Goal: Find specific page/section: Find specific page/section

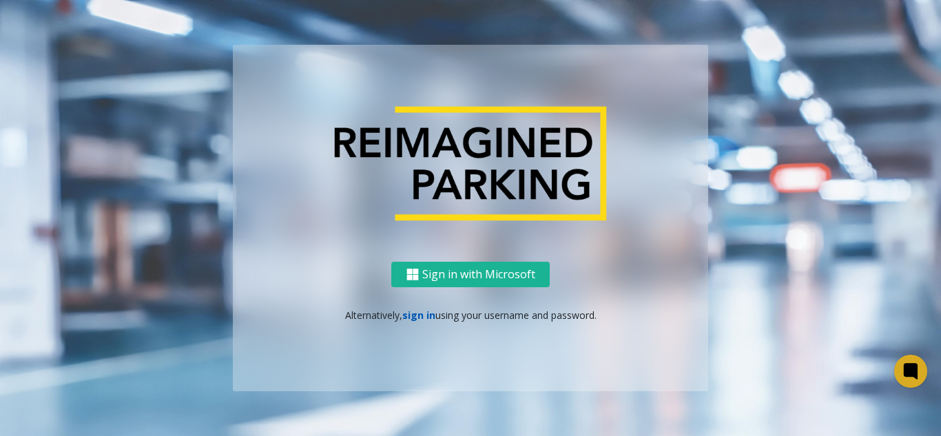
click at [420, 310] on link "sign in" at bounding box center [418, 315] width 33 height 13
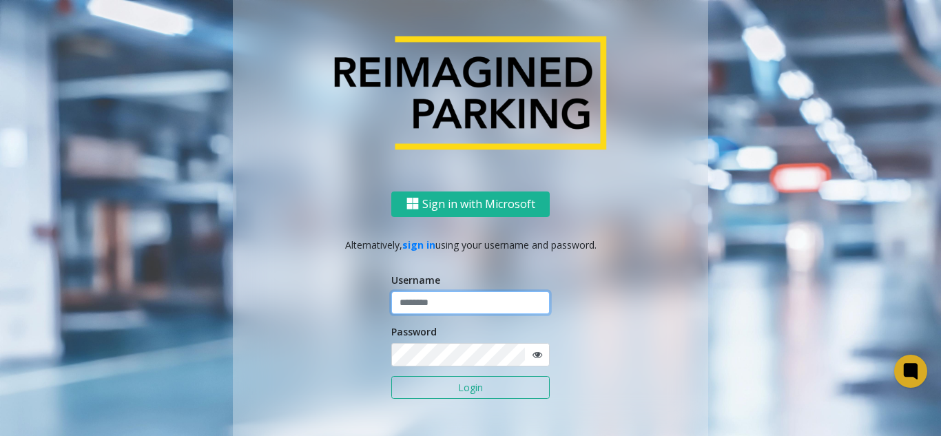
click at [420, 305] on input "text" at bounding box center [470, 302] width 158 height 23
type input "**********"
click at [391, 376] on button "Login" at bounding box center [470, 387] width 158 height 23
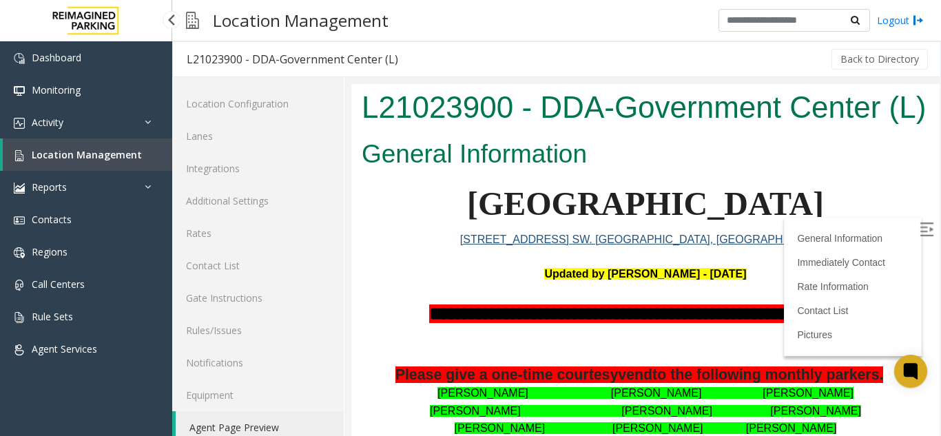
click at [120, 152] on span "Location Management" at bounding box center [87, 154] width 110 height 13
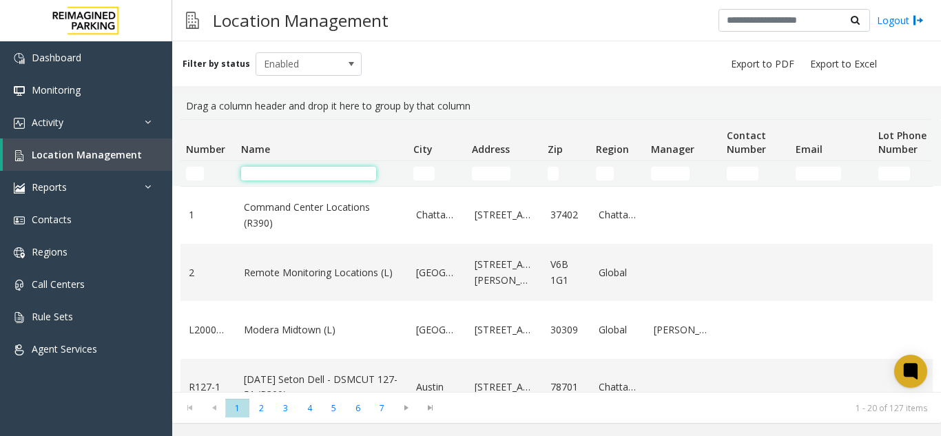
click at [258, 170] on input "Name Filter" at bounding box center [308, 174] width 135 height 14
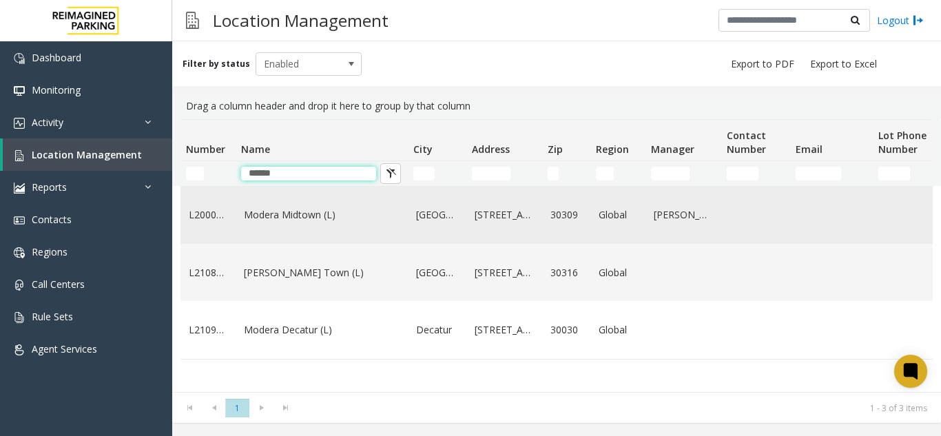
type input "******"
click at [269, 214] on link "Modera Midtown (L)" at bounding box center [322, 214] width 156 height 15
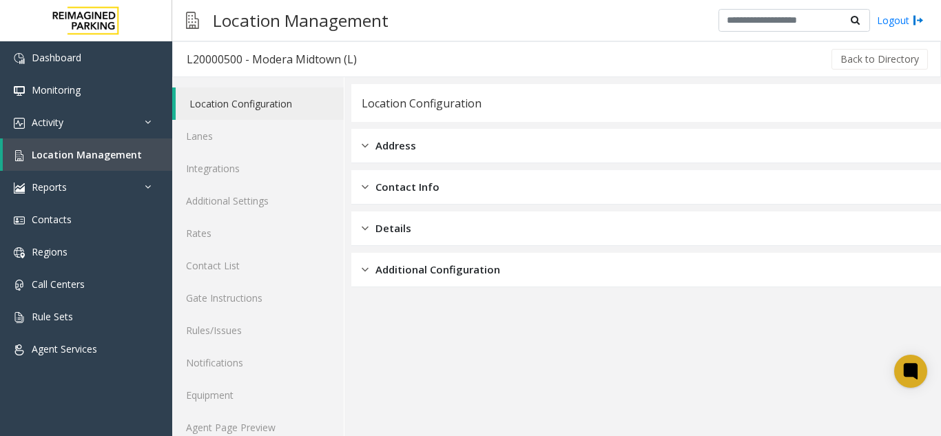
scroll to position [18, 0]
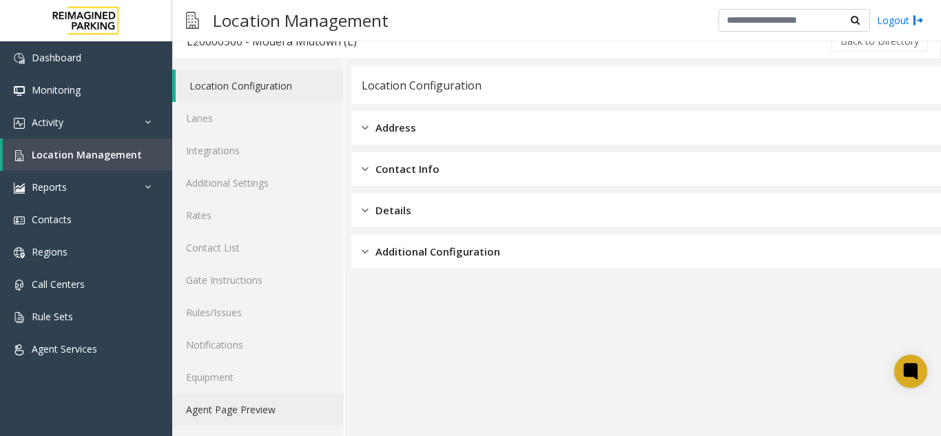
click at [237, 416] on link "Agent Page Preview" at bounding box center [258, 409] width 172 height 32
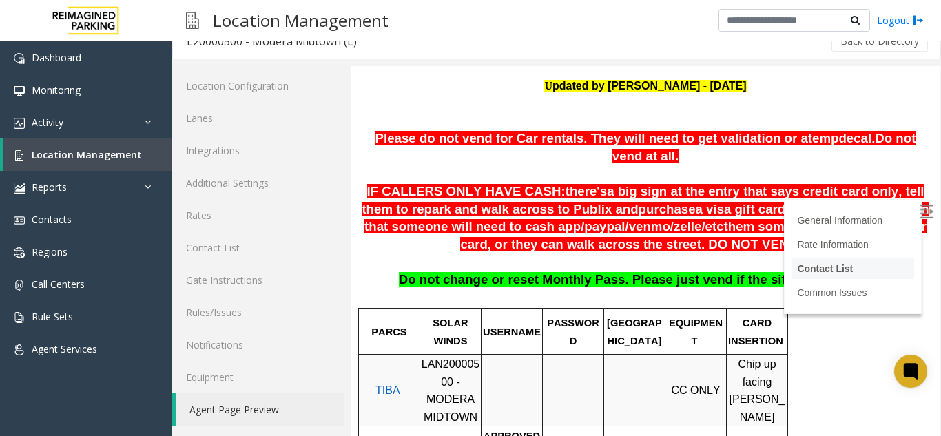
scroll to position [207, 0]
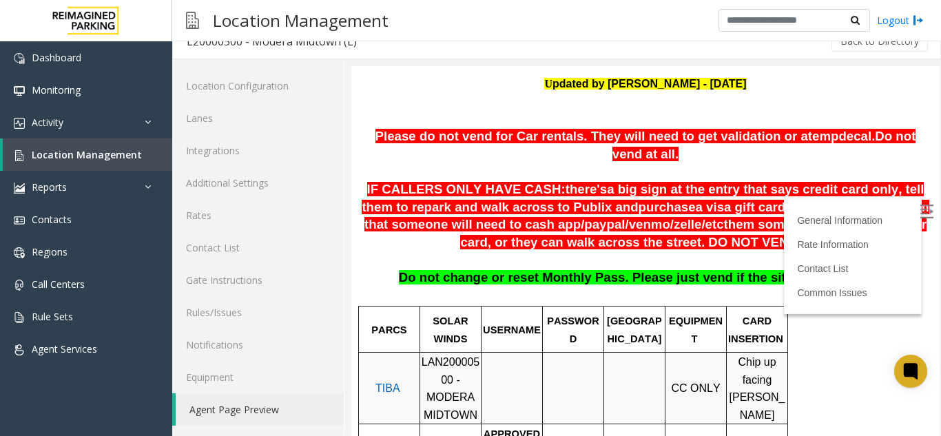
click at [920, 213] on img at bounding box center [927, 212] width 14 height 14
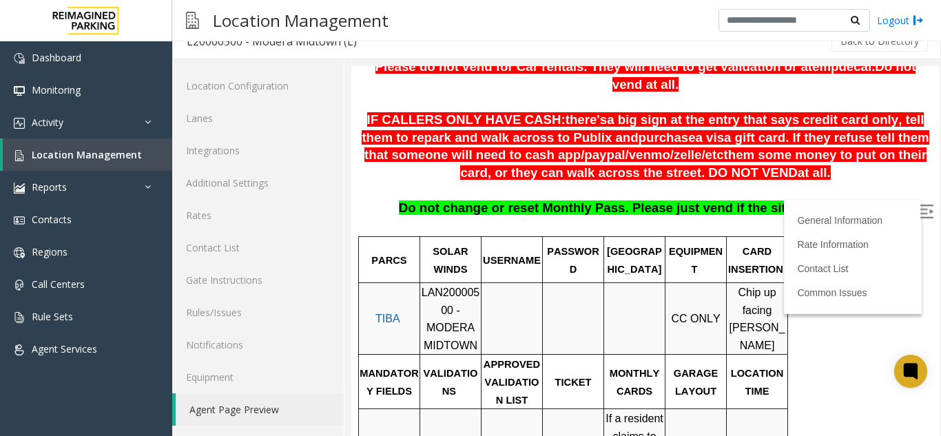
scroll to position [345, 0]
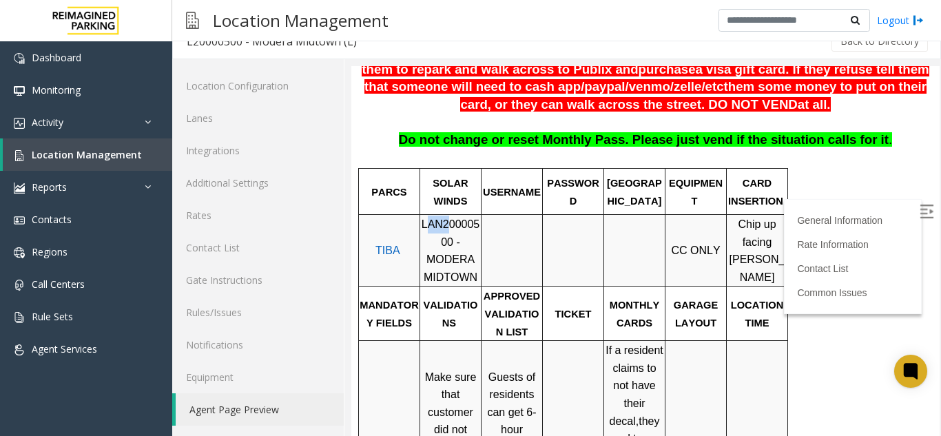
drag, startPoint x: 424, startPoint y: 207, endPoint x: 447, endPoint y: 210, distance: 22.9
click at [447, 218] on span "LAN20000500 - MODERA MIDTOWN" at bounding box center [451, 250] width 59 height 65
drag, startPoint x: 422, startPoint y: 209, endPoint x: 429, endPoint y: 226, distance: 17.7
click at [429, 226] on span "LAN20000500 - MODERA MIDTOWN" at bounding box center [451, 250] width 59 height 65
copy span "LAN20000500"
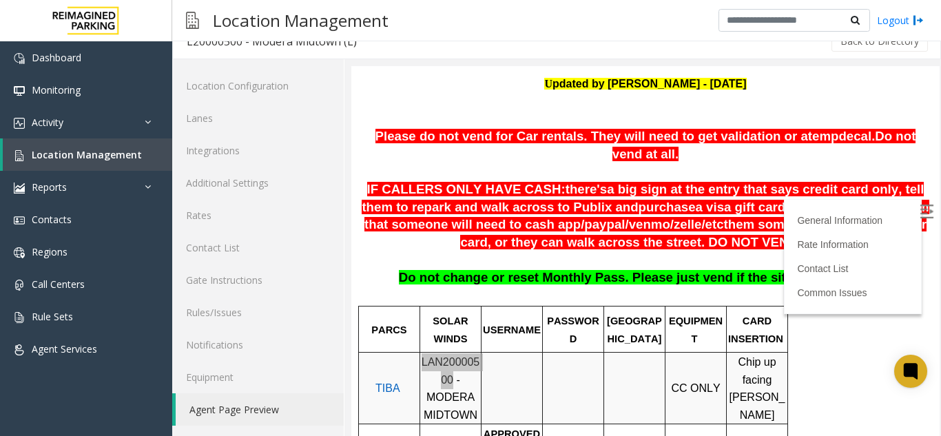
scroll to position [276, 0]
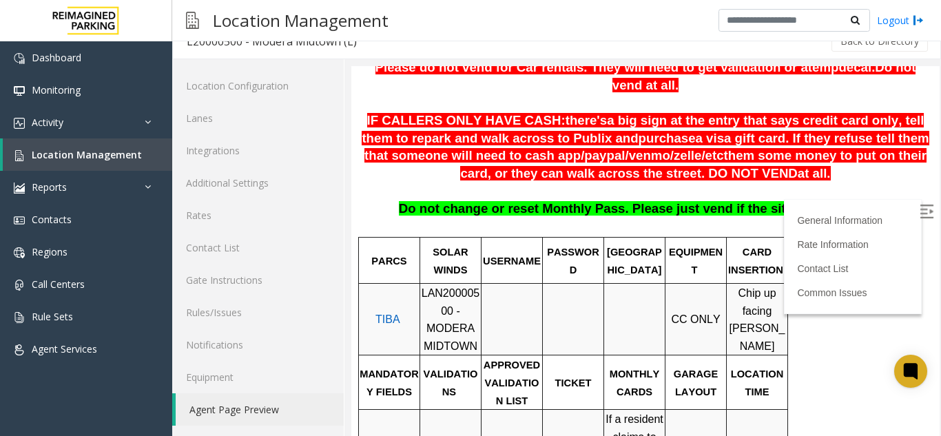
click at [501, 303] on p at bounding box center [511, 320] width 59 height 35
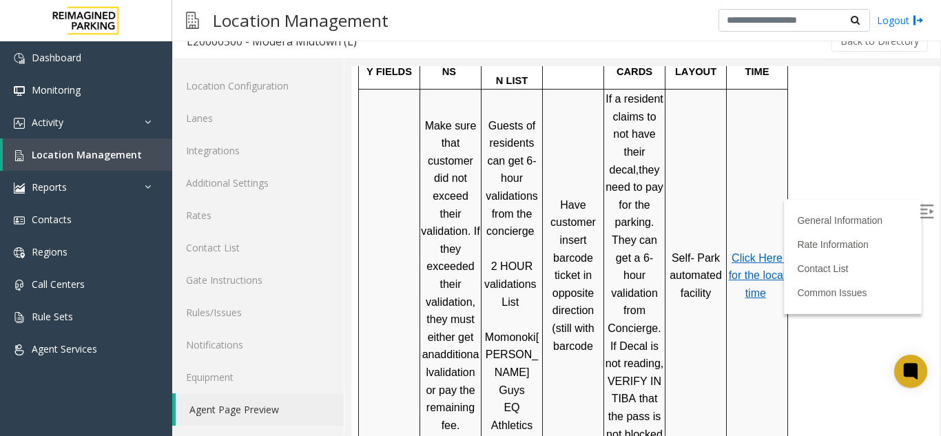
scroll to position [620, 0]
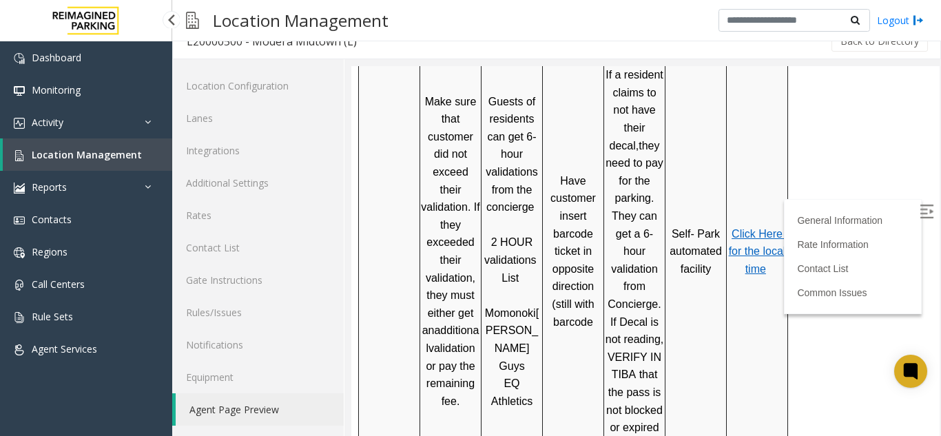
click at [88, 158] on span "Location Management" at bounding box center [87, 154] width 110 height 13
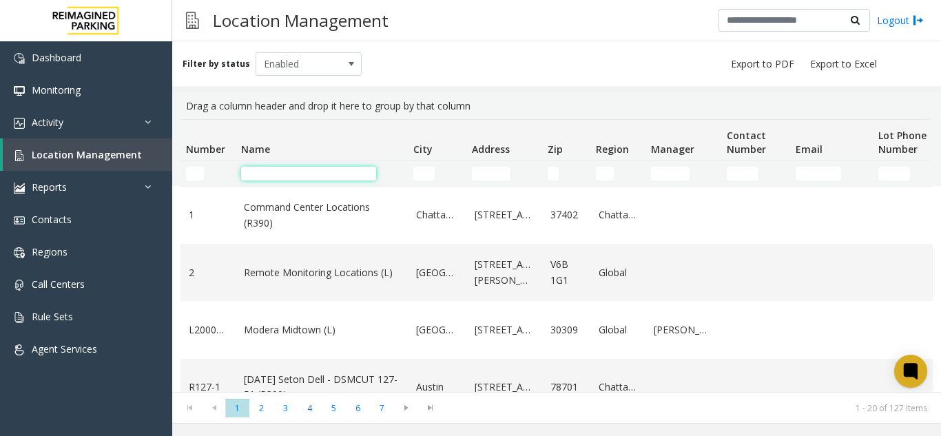
click at [320, 177] on input "Name Filter" at bounding box center [308, 174] width 135 height 14
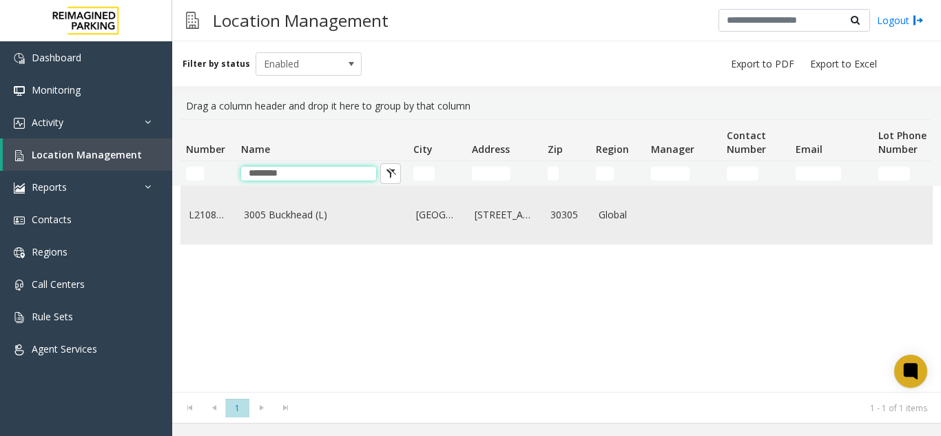
type input "********"
click at [303, 223] on link "3005 Buckhead (L)" at bounding box center [322, 214] width 156 height 15
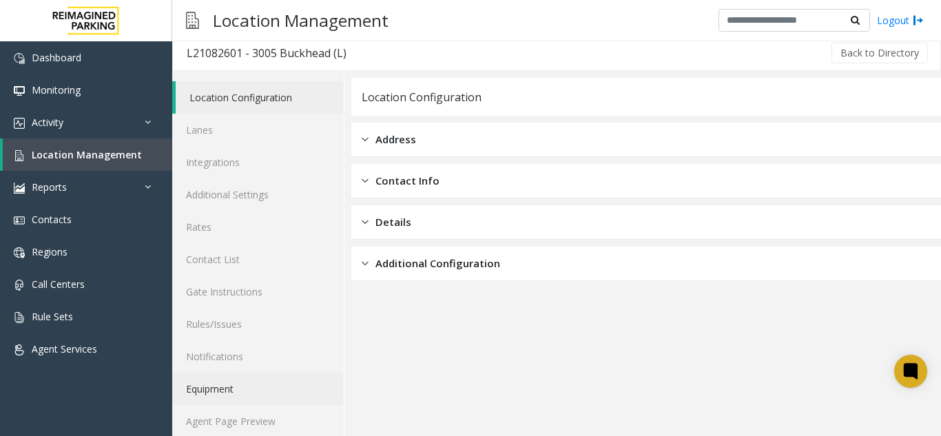
scroll to position [18, 0]
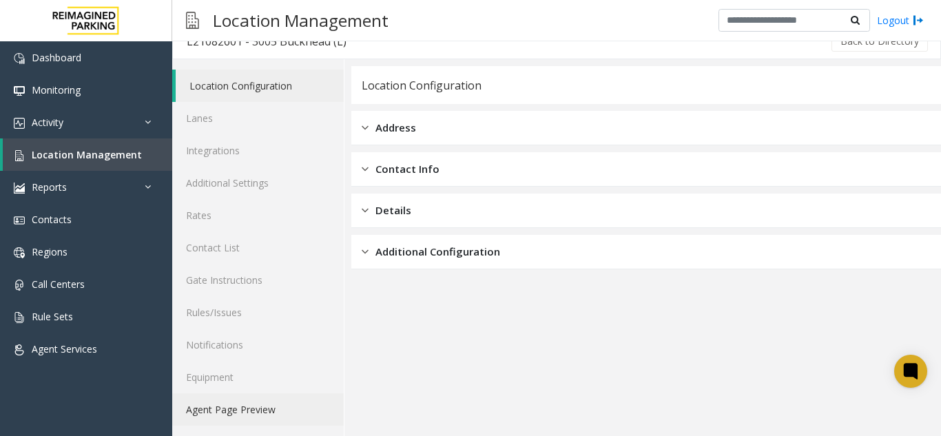
click at [254, 394] on link "Agent Page Preview" at bounding box center [258, 409] width 172 height 32
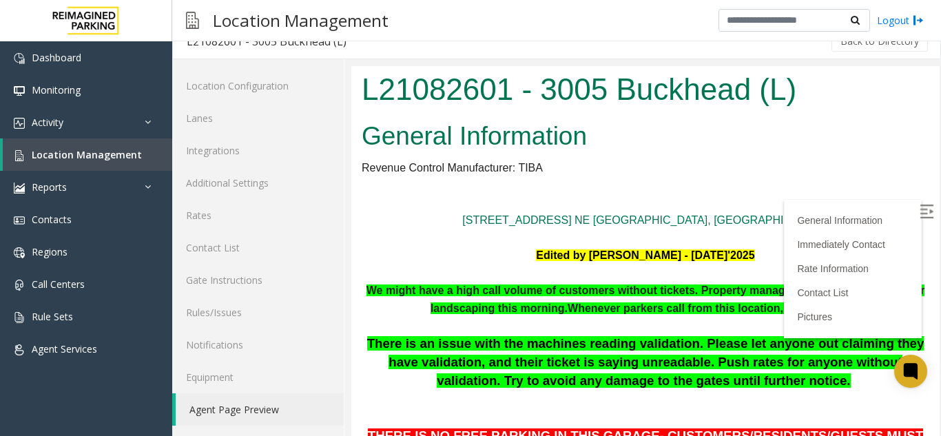
click at [920, 210] on img at bounding box center [927, 212] width 14 height 14
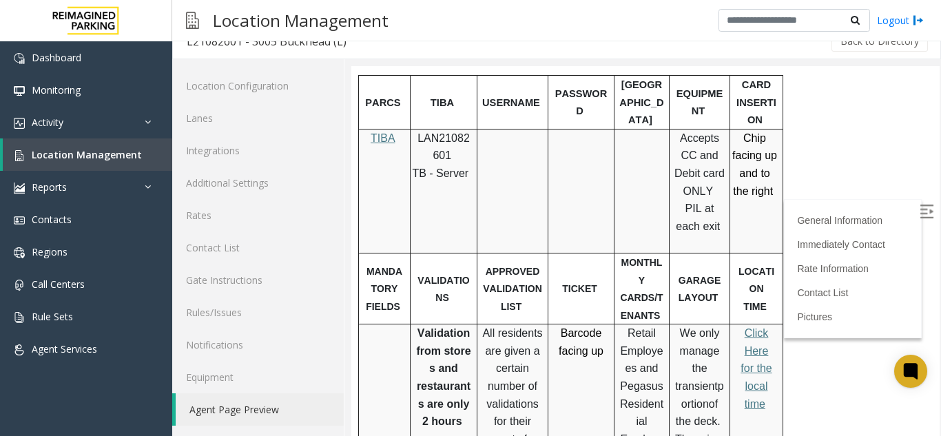
scroll to position [620, 0]
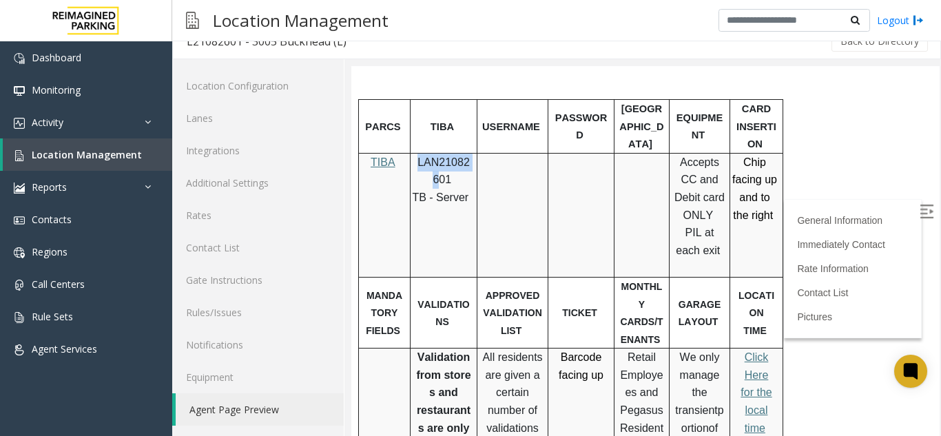
drag, startPoint x: 416, startPoint y: 165, endPoint x: 469, endPoint y: 167, distance: 53.1
click at [469, 167] on p "LAN21082601" at bounding box center [444, 171] width 57 height 35
click at [460, 174] on p "LAN21082601" at bounding box center [444, 171] width 57 height 35
drag, startPoint x: 455, startPoint y: 179, endPoint x: 415, endPoint y: 165, distance: 42.3
click at [415, 165] on div "LAN21082601 TB - Server" at bounding box center [444, 180] width 66 height 53
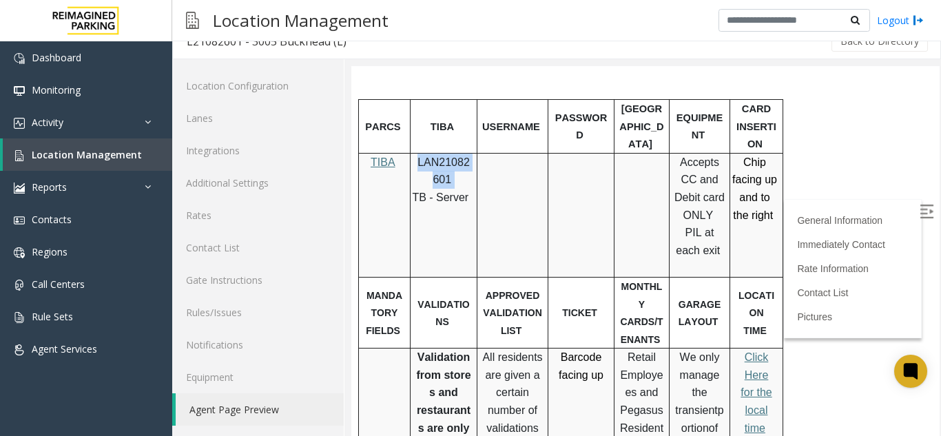
copy p "LAN21082601"
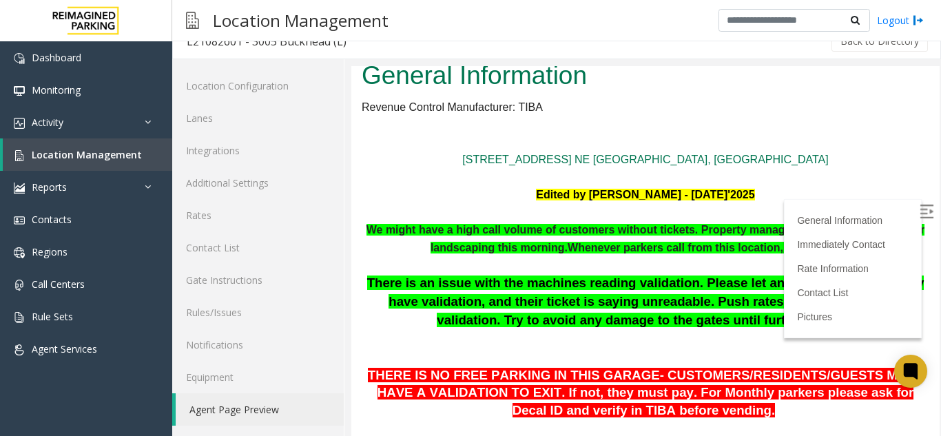
scroll to position [0, 0]
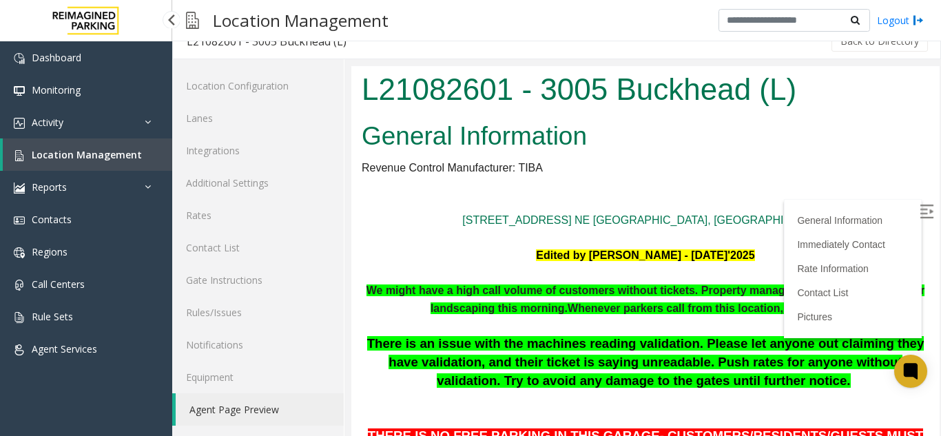
click at [113, 158] on span "Location Management" at bounding box center [87, 154] width 110 height 13
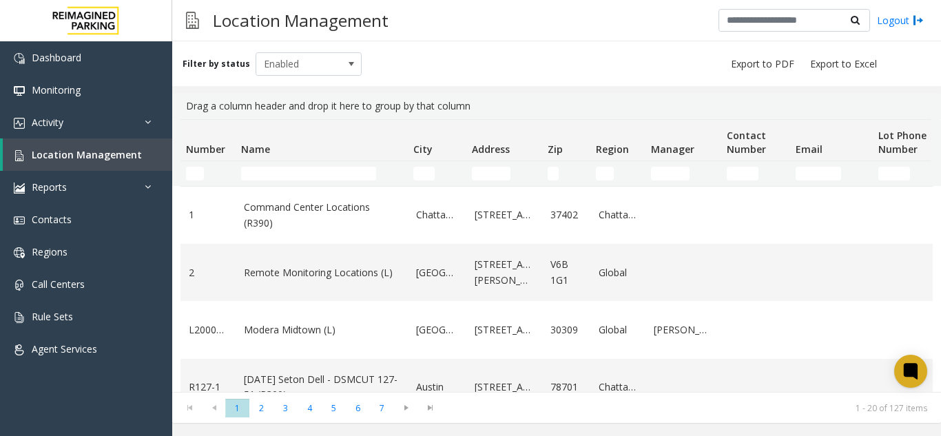
click at [295, 165] on td "Name Filter" at bounding box center [322, 173] width 172 height 25
click at [290, 174] on input "Name Filter" at bounding box center [308, 174] width 135 height 14
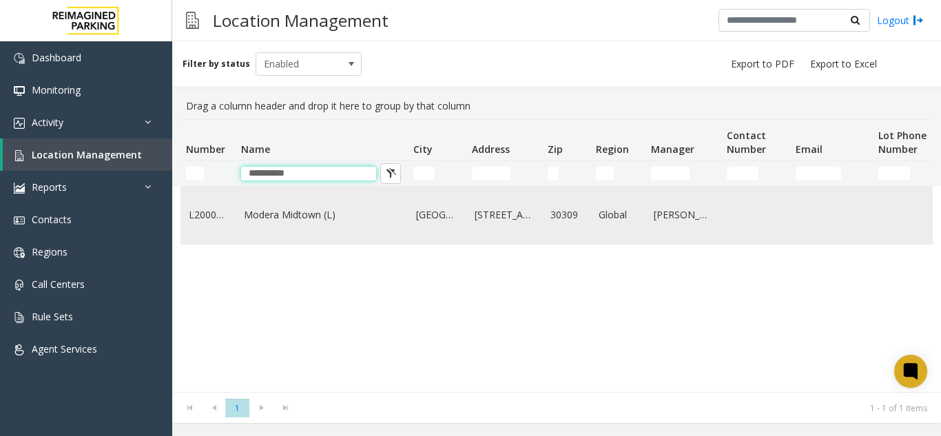
type input "**********"
click at [294, 201] on td "Modera Midtown (L)" at bounding box center [322, 215] width 172 height 57
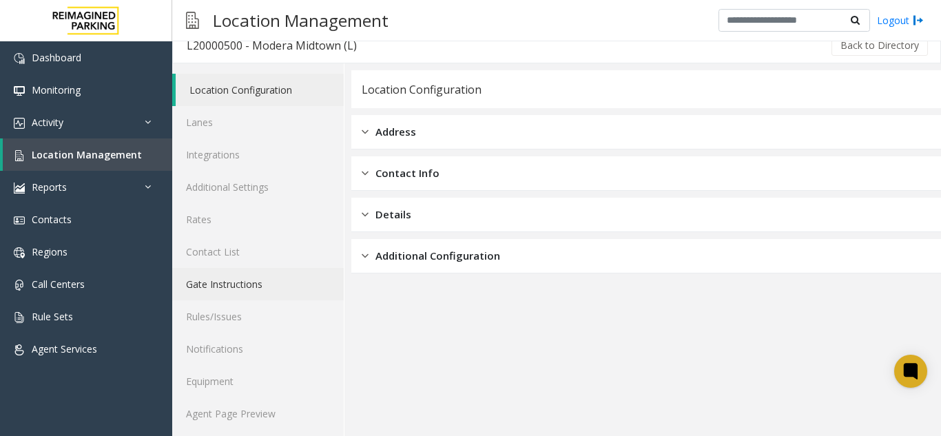
scroll to position [18, 0]
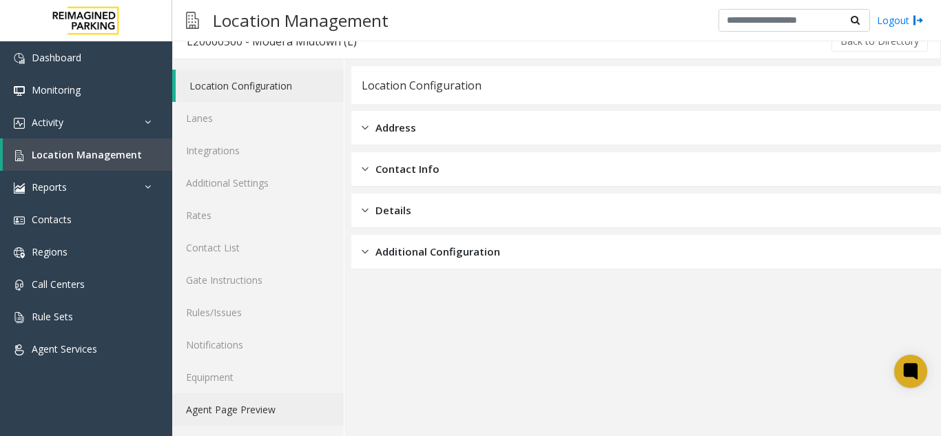
click at [272, 407] on link "Agent Page Preview" at bounding box center [258, 409] width 172 height 32
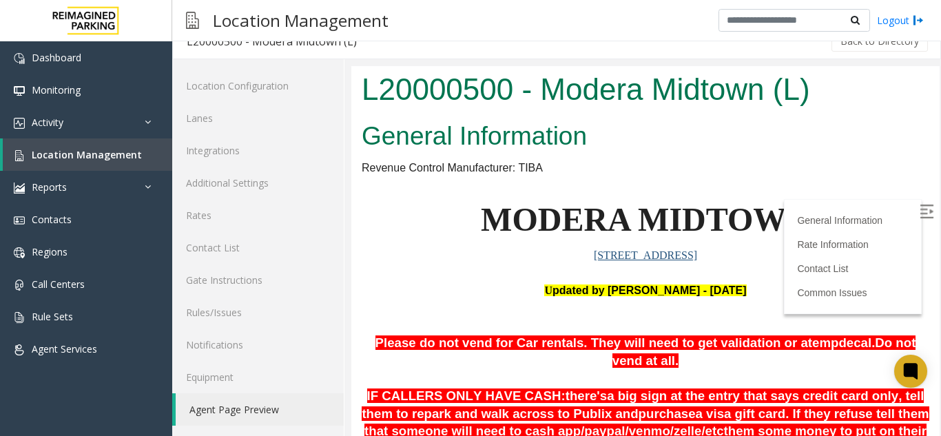
scroll to position [207, 0]
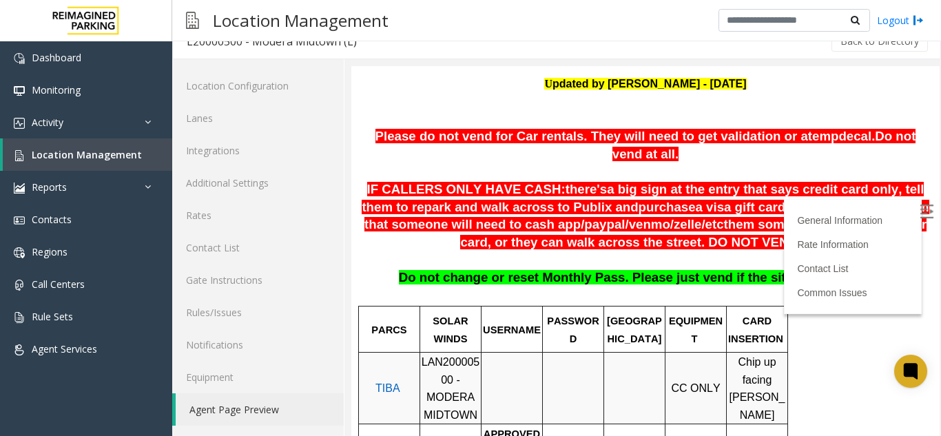
click at [920, 213] on img at bounding box center [927, 212] width 14 height 14
drag, startPoint x: 422, startPoint y: 347, endPoint x: 429, endPoint y: 360, distance: 14.2
click at [429, 360] on span "LAN20000500 - MODERA MIDTOWN" at bounding box center [451, 388] width 59 height 65
copy span "LAN20000500"
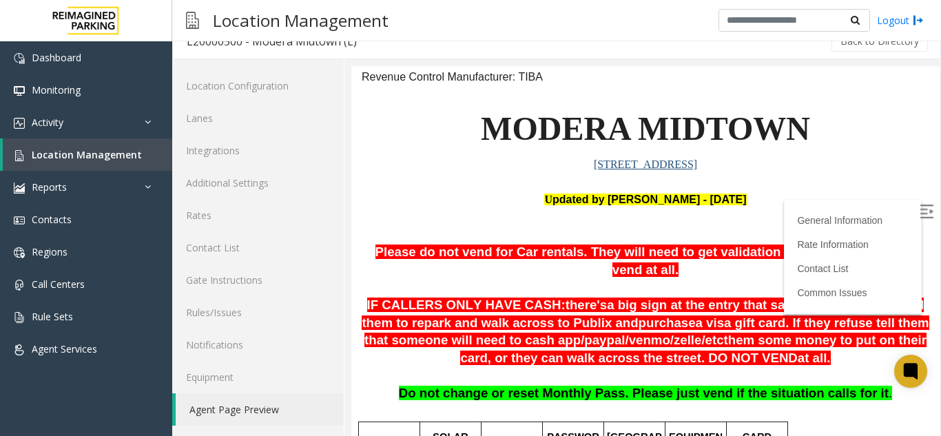
scroll to position [0, 0]
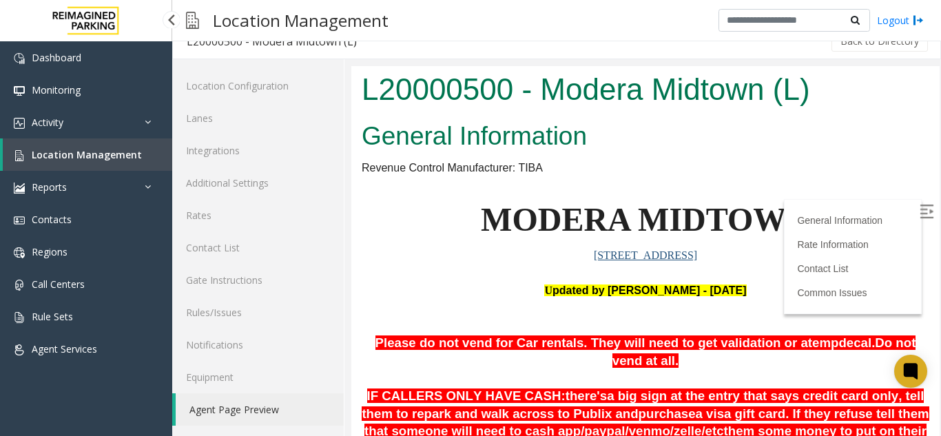
click at [160, 155] on link "Location Management" at bounding box center [88, 155] width 170 height 32
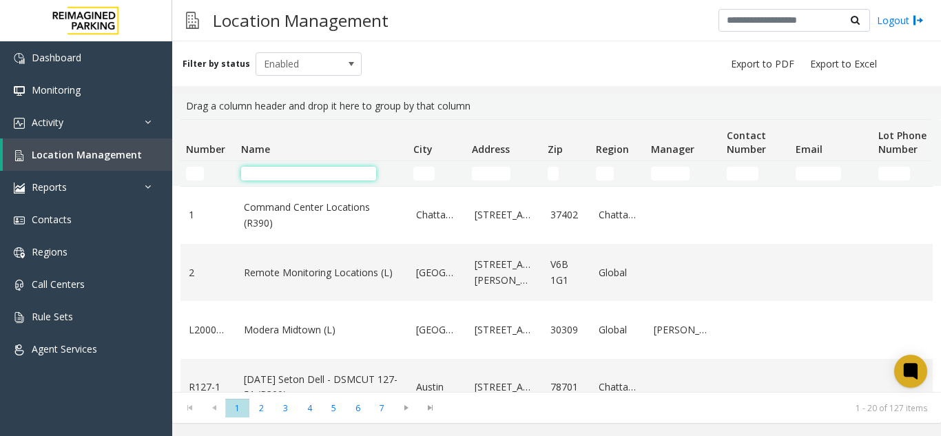
click at [280, 177] on input "Name Filter" at bounding box center [308, 174] width 135 height 14
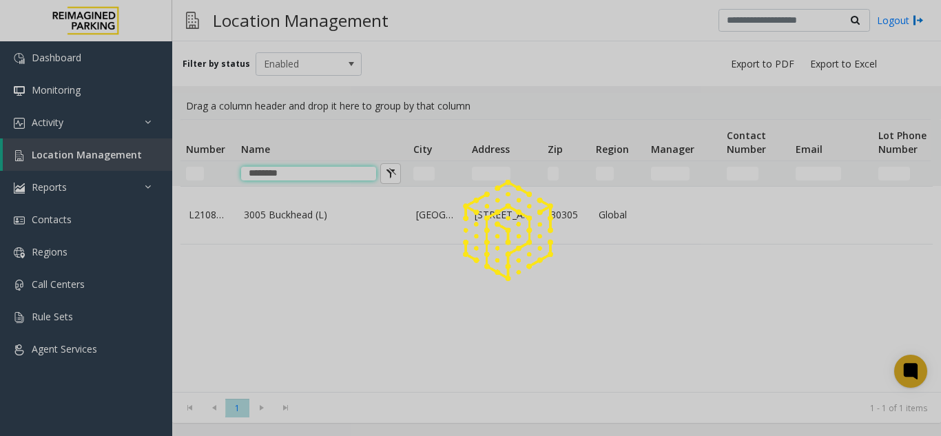
type input "********"
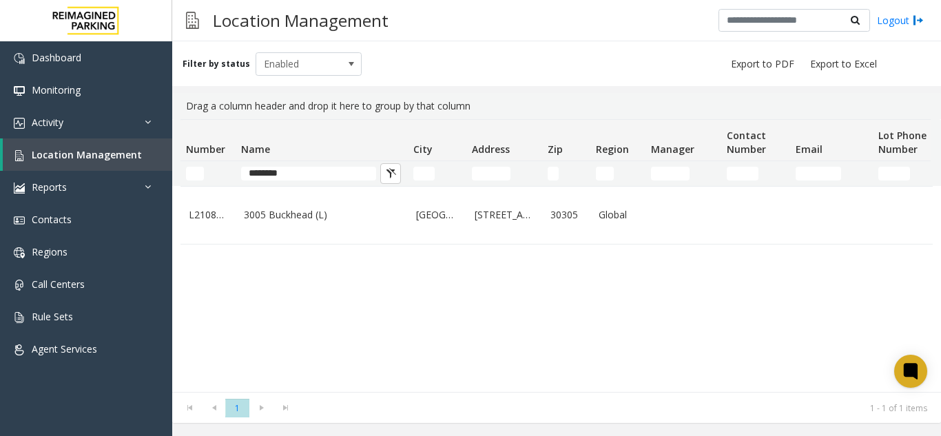
click at [268, 223] on link "3005 Buckhead (L)" at bounding box center [322, 214] width 156 height 15
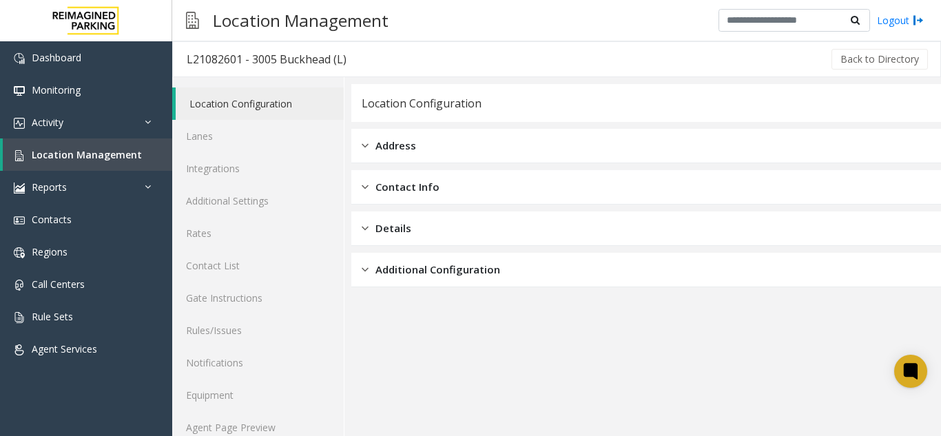
scroll to position [18, 0]
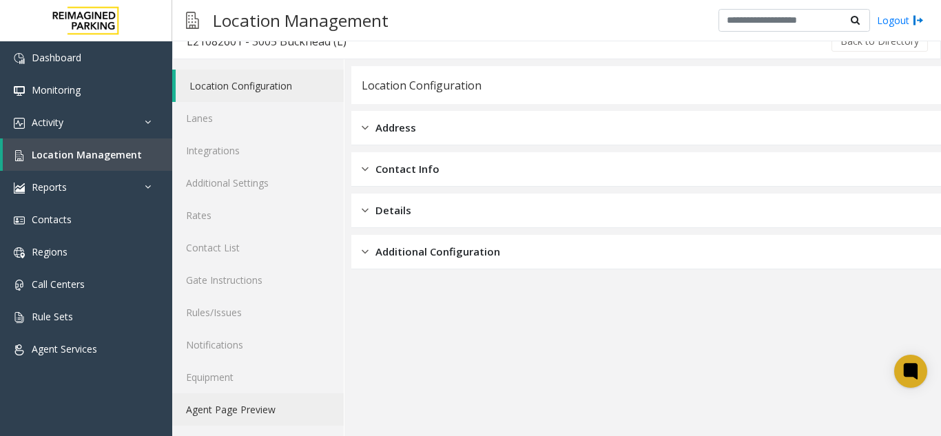
click at [207, 410] on link "Agent Page Preview" at bounding box center [258, 409] width 172 height 32
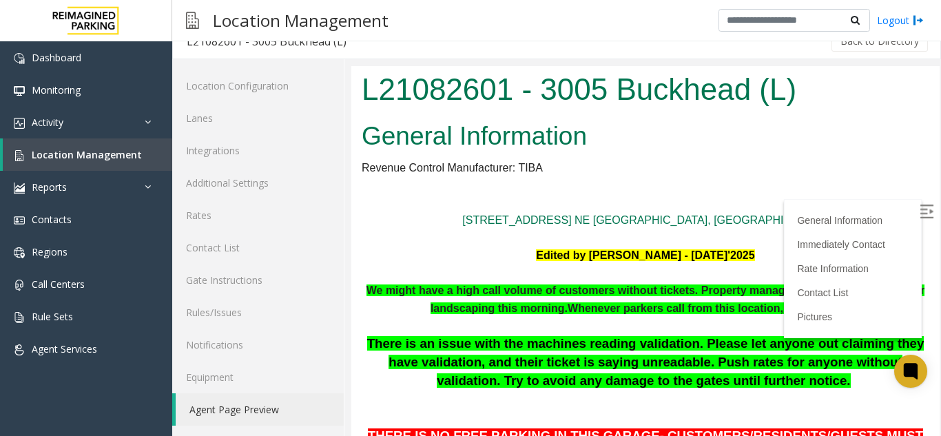
scroll to position [207, 0]
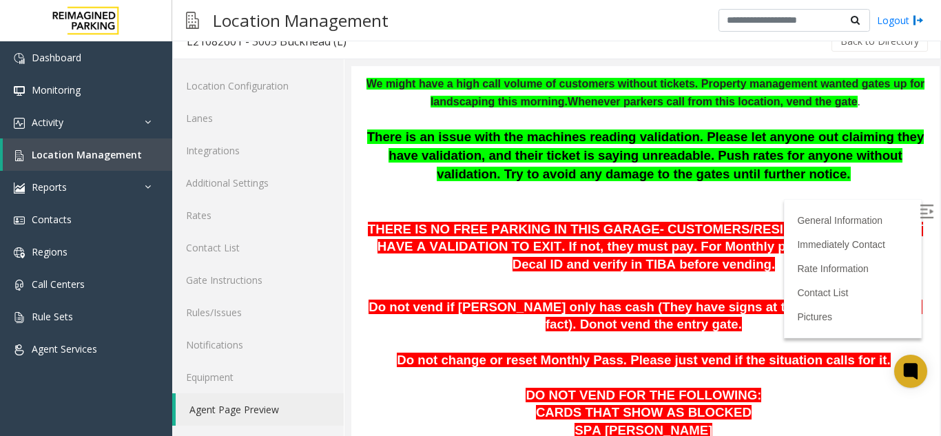
click at [920, 215] on img at bounding box center [927, 212] width 14 height 14
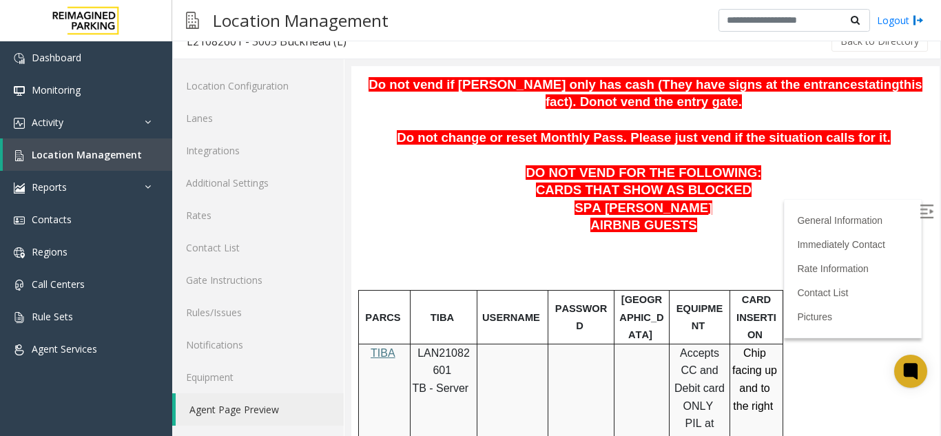
scroll to position [482, 0]
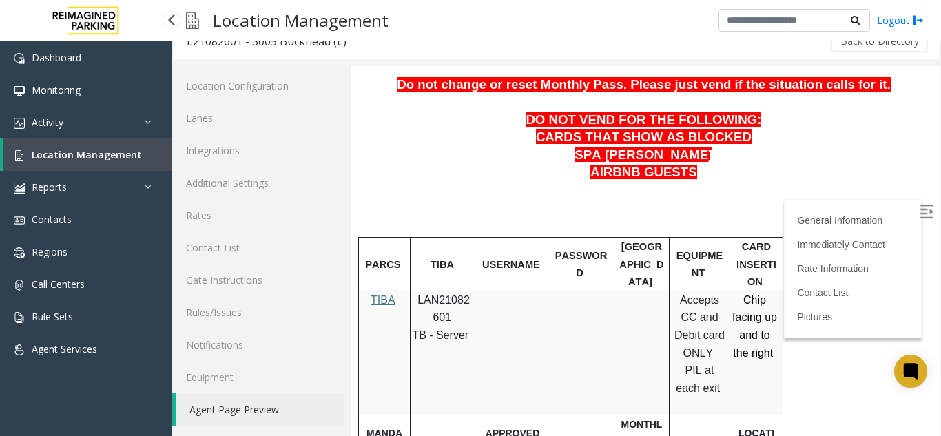
click at [127, 143] on link "Location Management" at bounding box center [88, 155] width 170 height 32
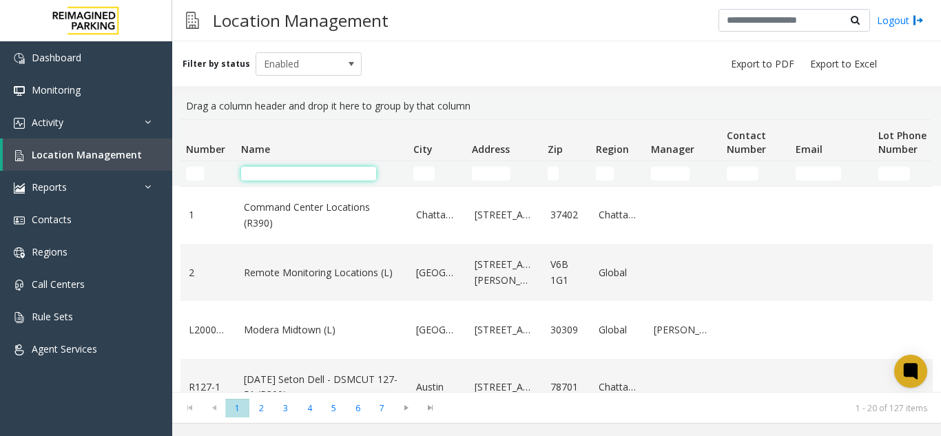
click at [287, 178] on input "Name Filter" at bounding box center [308, 174] width 135 height 14
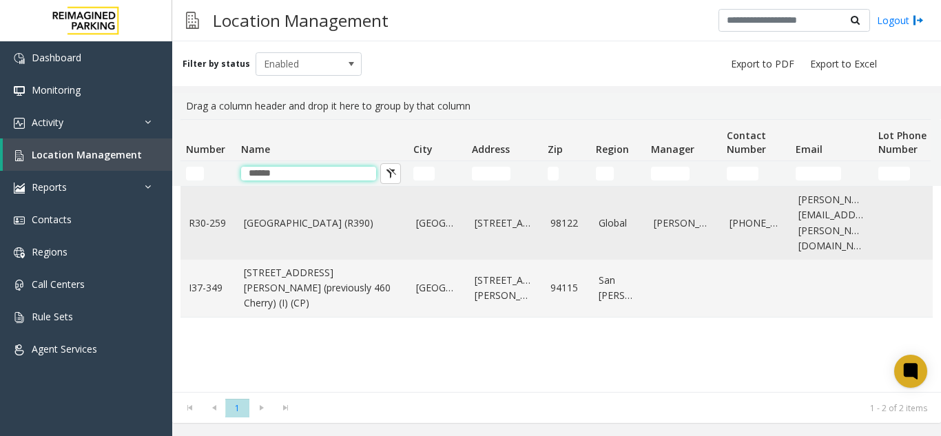
type input "******"
click at [282, 216] on link "[GEOGRAPHIC_DATA] (R390)" at bounding box center [322, 223] width 156 height 15
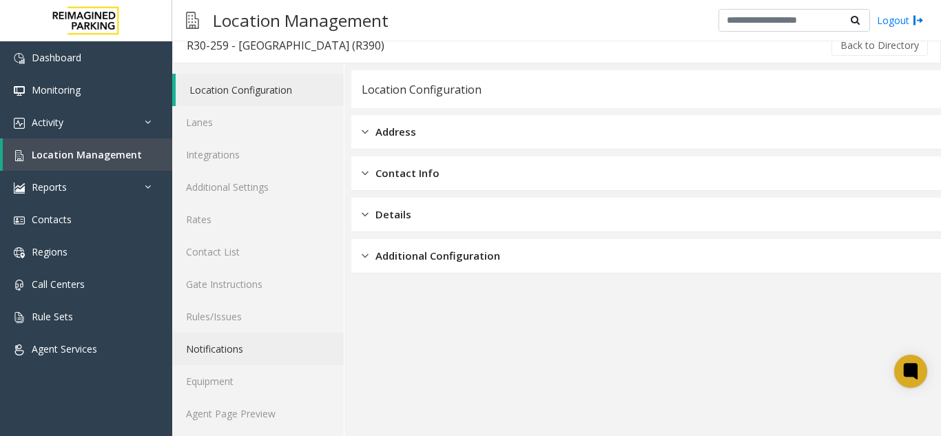
scroll to position [18, 0]
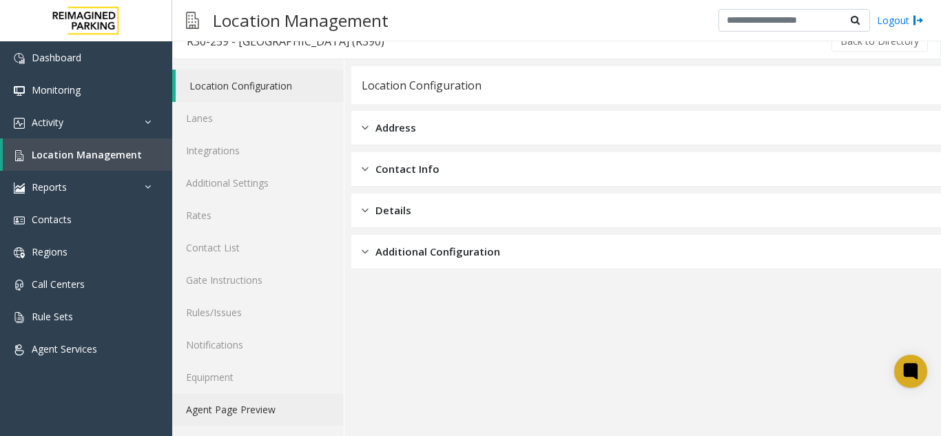
click at [208, 416] on link "Agent Page Preview" at bounding box center [258, 409] width 172 height 32
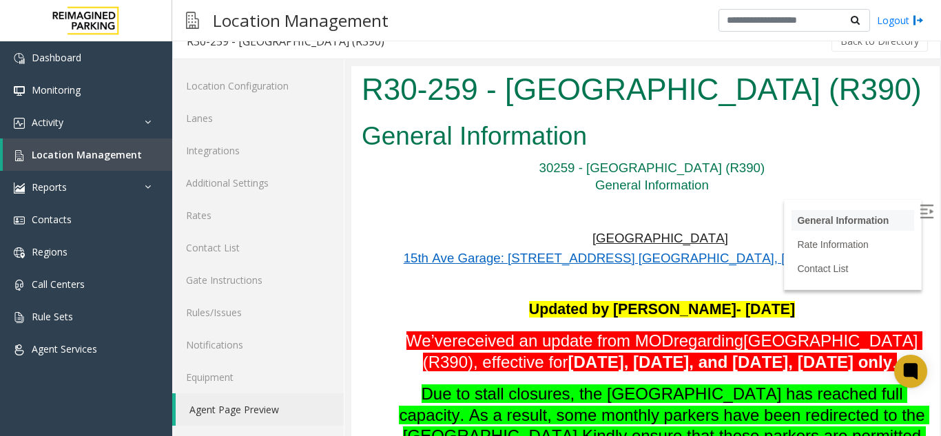
scroll to position [413, 0]
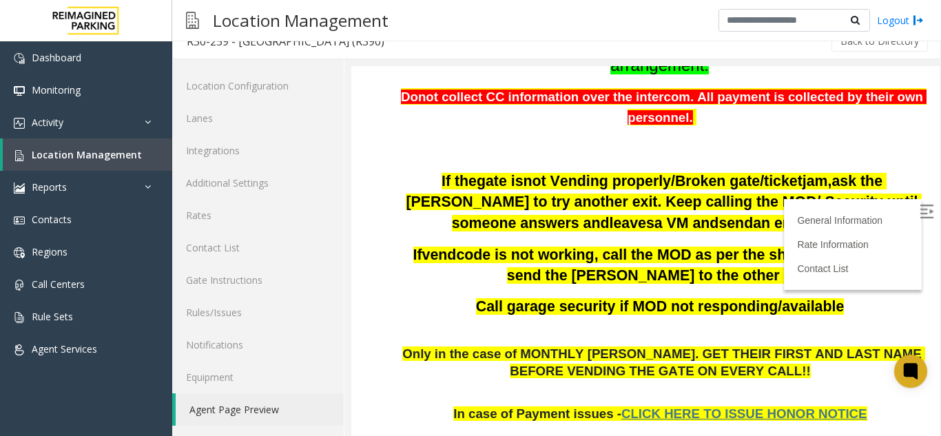
click at [920, 211] on img at bounding box center [927, 212] width 14 height 14
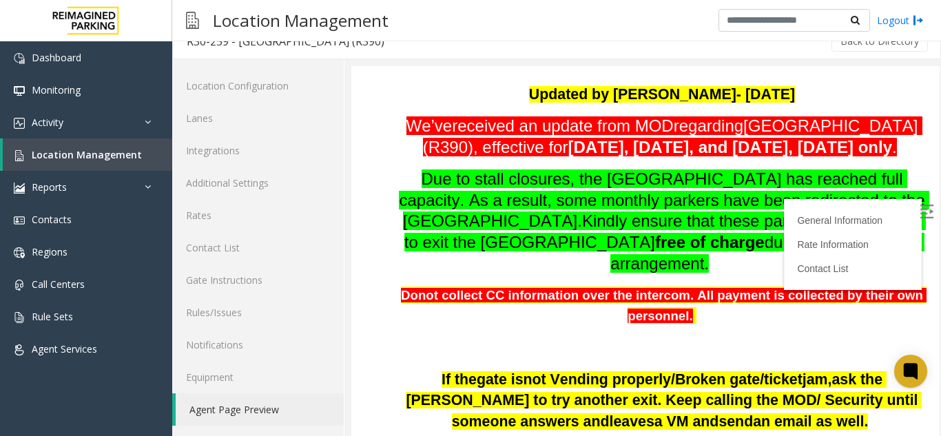
scroll to position [69, 0]
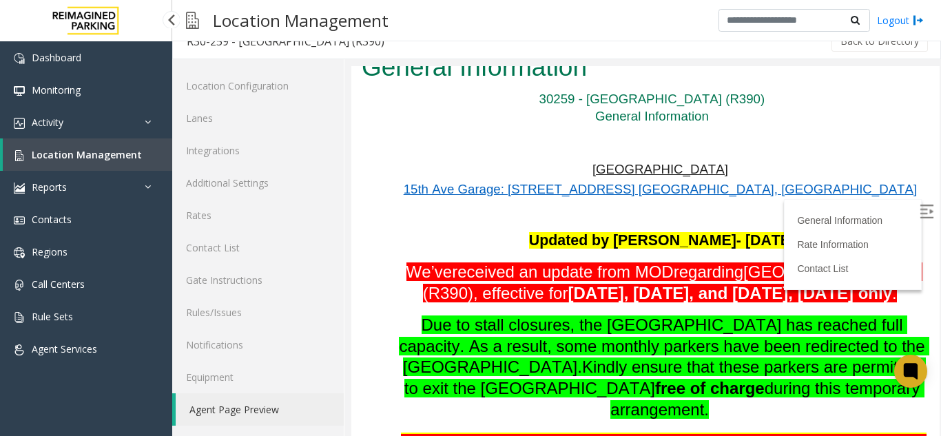
click at [118, 154] on span "Location Management" at bounding box center [87, 154] width 110 height 13
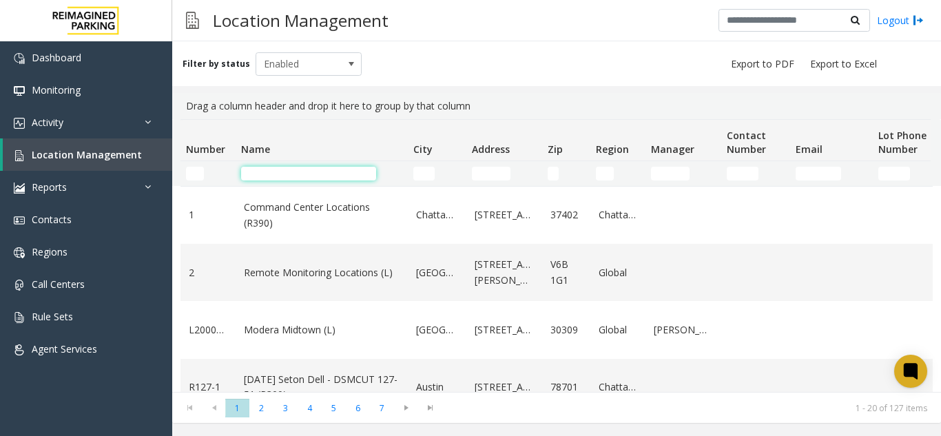
click at [283, 179] on input "Name Filter" at bounding box center [308, 174] width 135 height 14
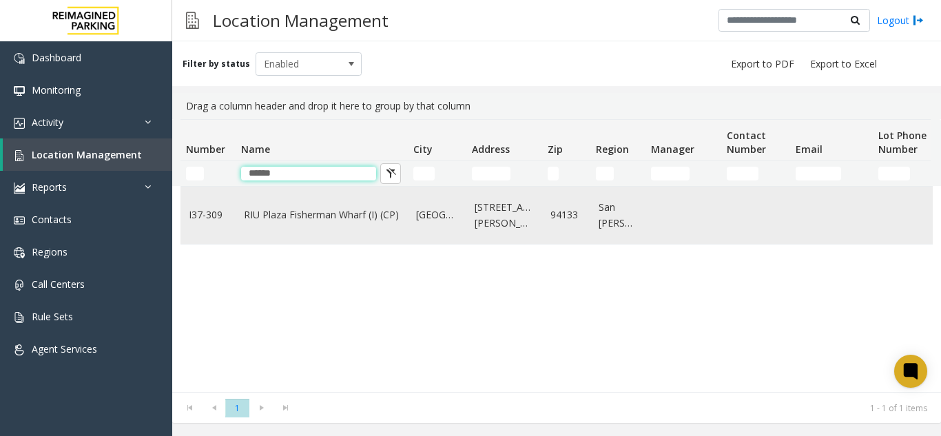
type input "******"
click at [283, 218] on link "RIU Plaza Fisherman Wharf (I) (CP)" at bounding box center [322, 214] width 156 height 15
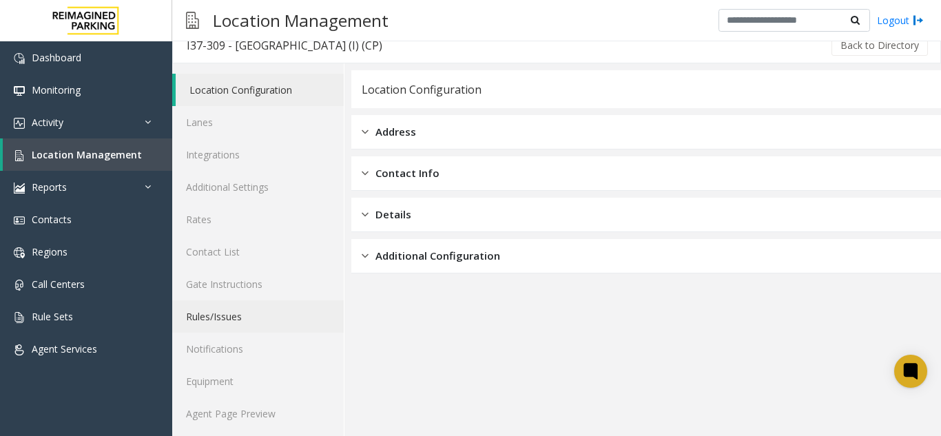
scroll to position [18, 0]
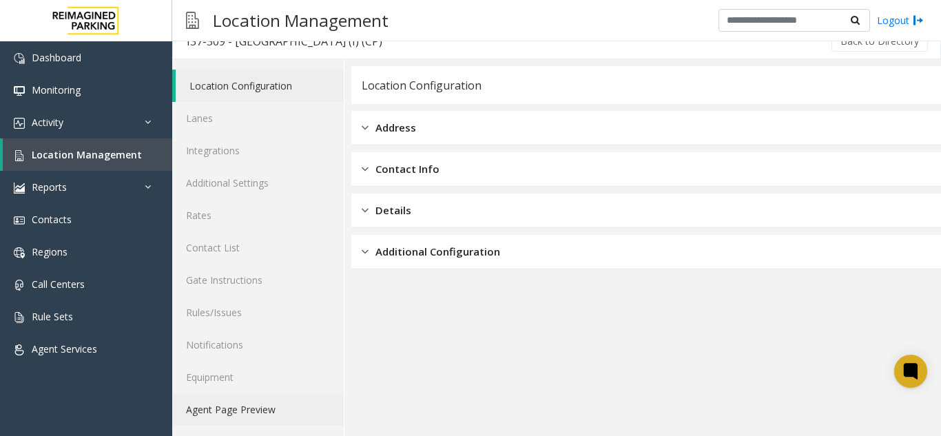
click at [217, 413] on link "Agent Page Preview" at bounding box center [258, 409] width 172 height 32
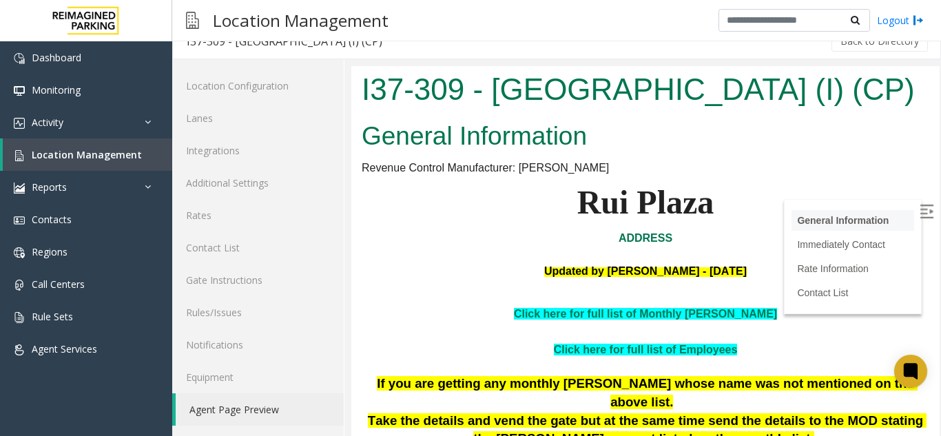
scroll to position [207, 0]
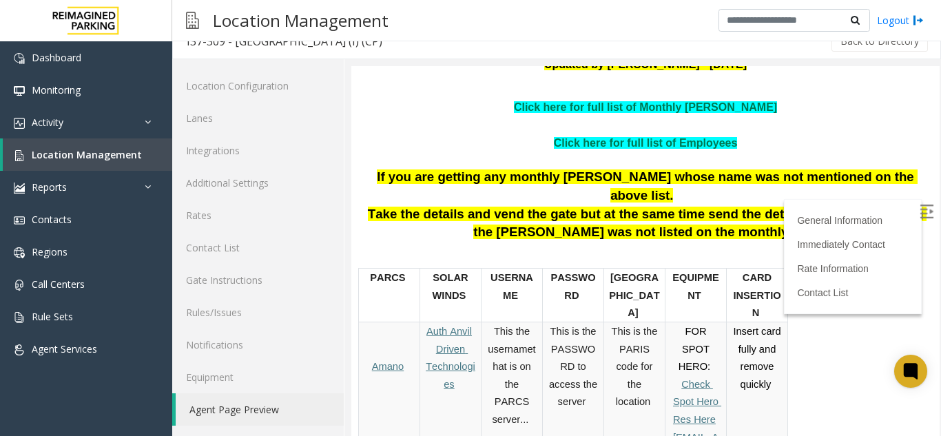
click at [920, 214] on img at bounding box center [927, 212] width 14 height 14
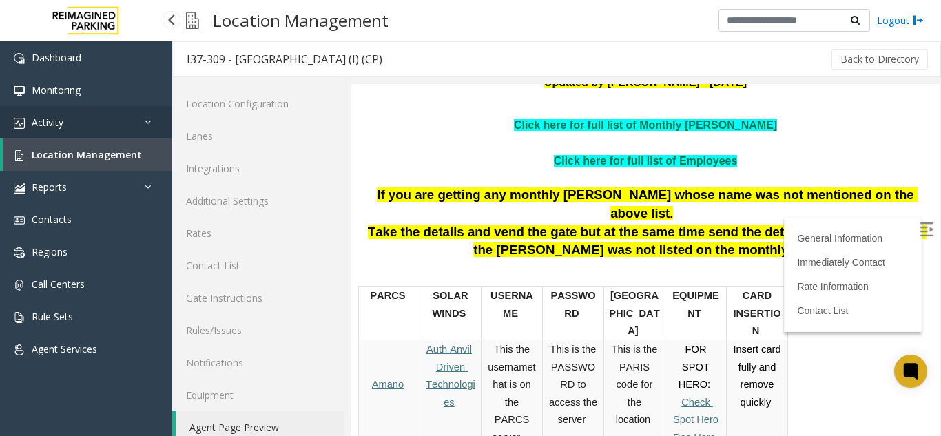
click at [75, 136] on link "Activity" at bounding box center [86, 122] width 172 height 32
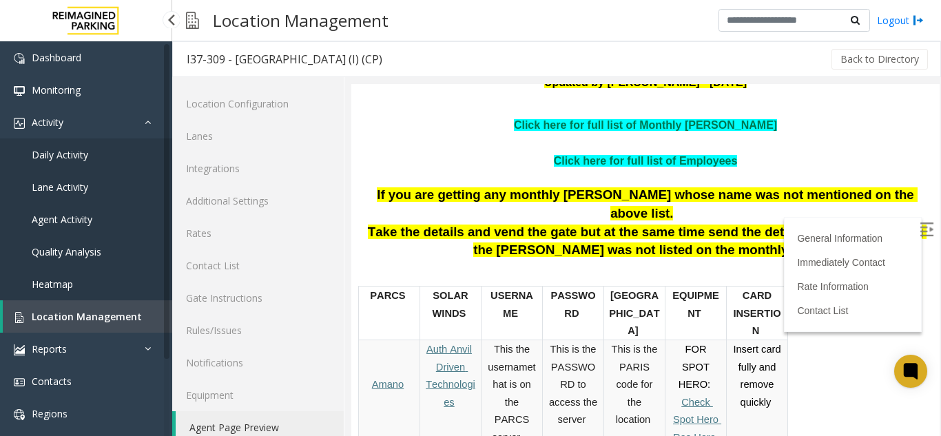
click at [85, 323] on span "Location Management" at bounding box center [87, 316] width 110 height 13
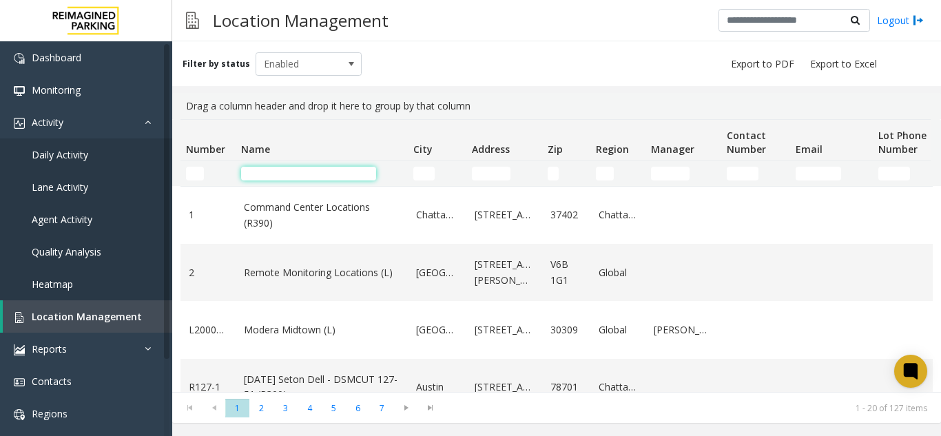
click at [294, 172] on input "Name Filter" at bounding box center [308, 174] width 135 height 14
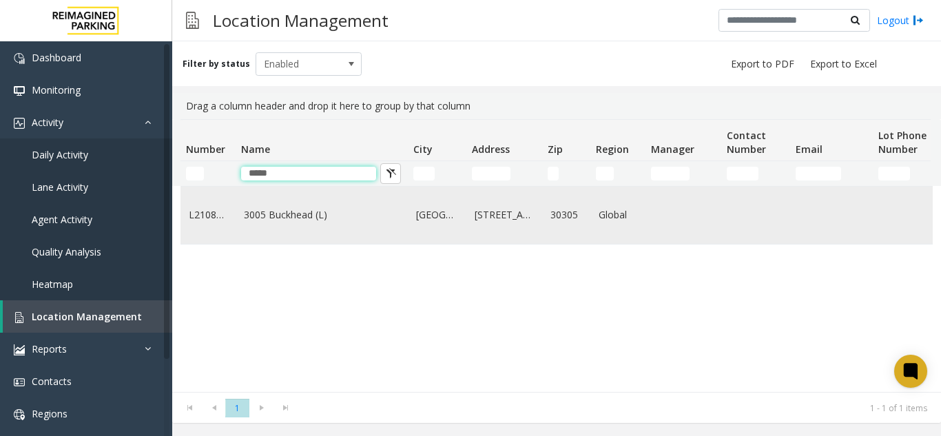
type input "*****"
click at [287, 222] on link "3005 Buckhead (L)" at bounding box center [322, 214] width 156 height 15
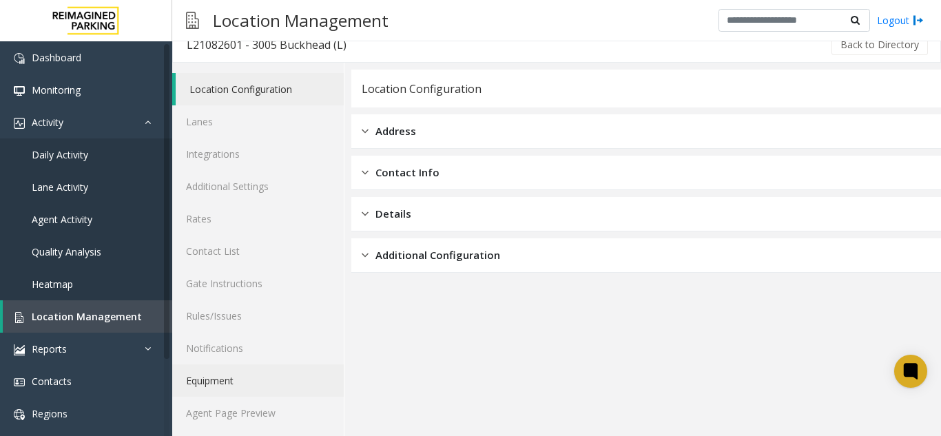
scroll to position [18, 0]
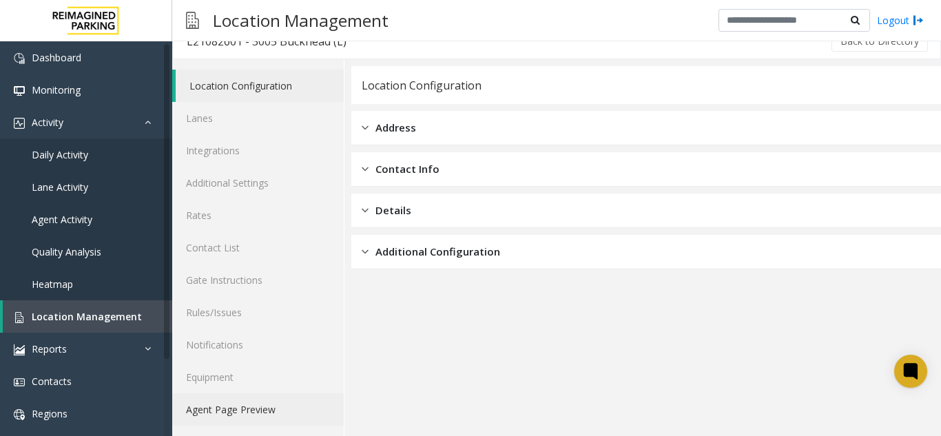
click at [260, 410] on link "Agent Page Preview" at bounding box center [258, 409] width 172 height 32
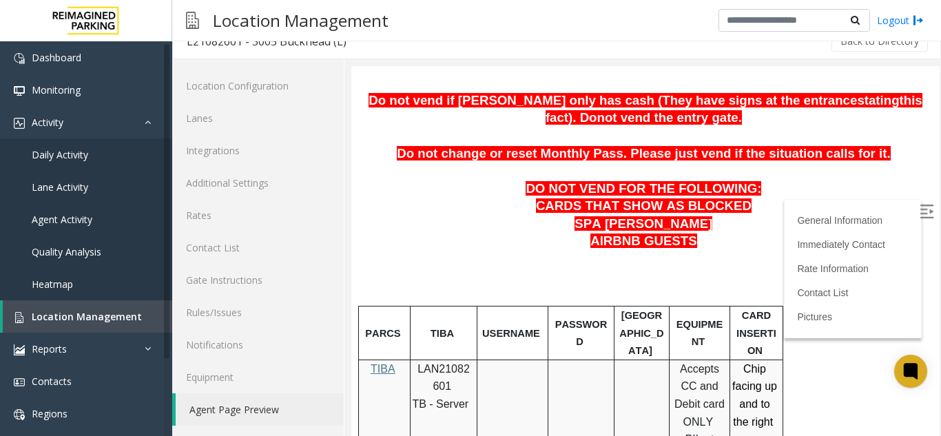
scroll to position [620, 0]
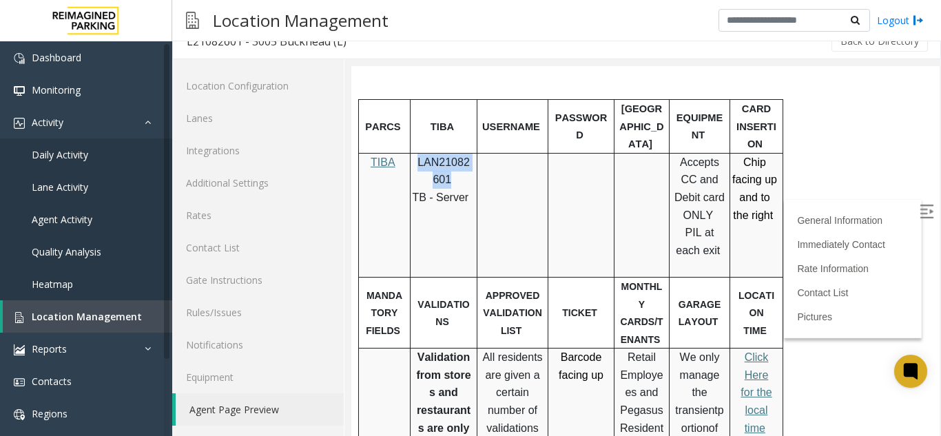
drag, startPoint x: 419, startPoint y: 165, endPoint x: 447, endPoint y: 178, distance: 30.8
click at [447, 178] on span "LAN21082601" at bounding box center [444, 171] width 52 height 30
copy span "LAN21082601"
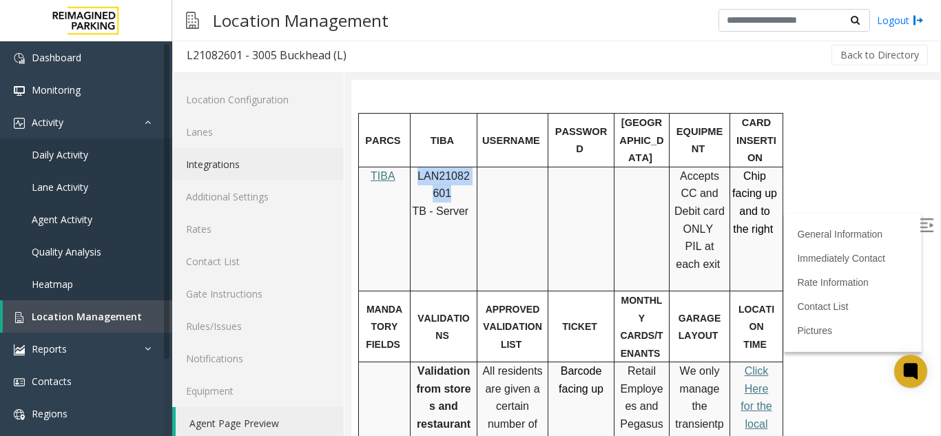
scroll to position [0, 0]
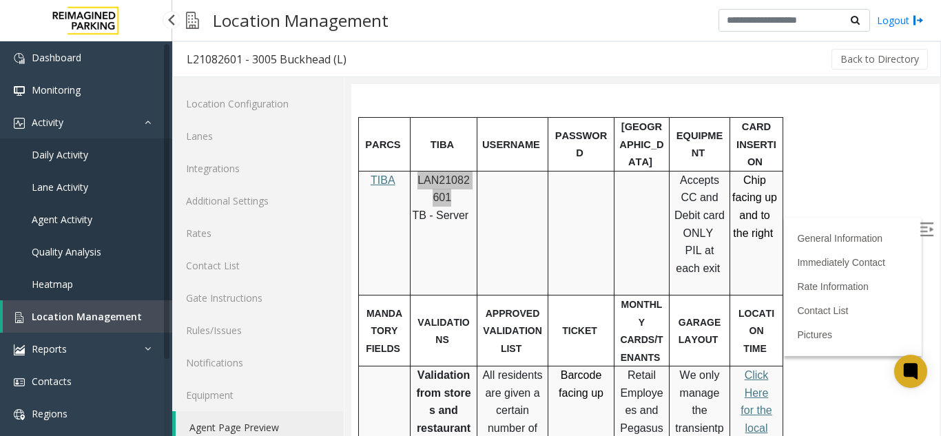
click at [81, 324] on link "Location Management" at bounding box center [88, 316] width 170 height 32
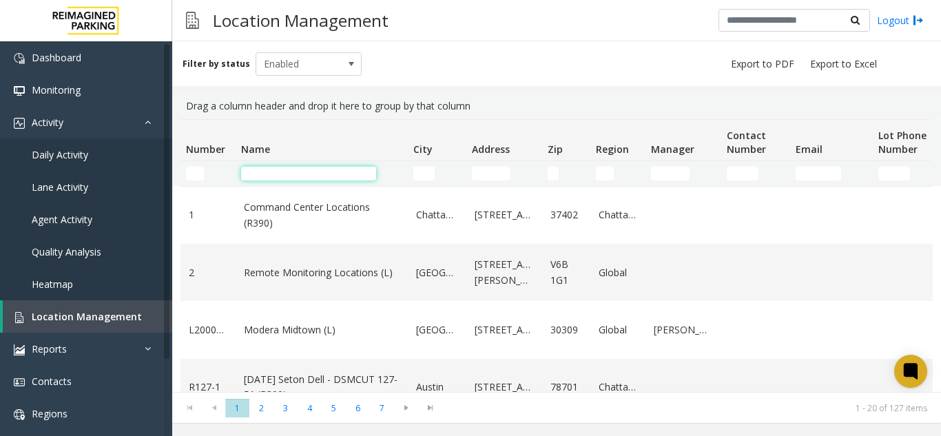
click at [311, 170] on input "Name Filter" at bounding box center [308, 174] width 135 height 14
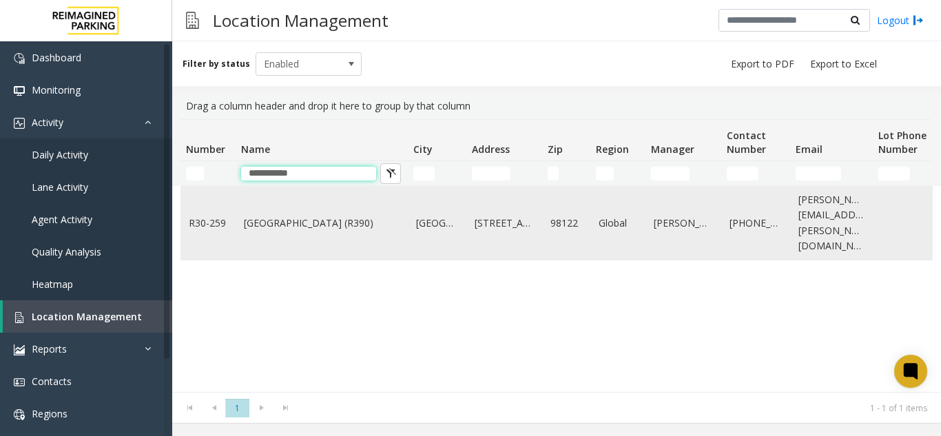
type input "**********"
click at [309, 229] on td "[GEOGRAPHIC_DATA] (R390)" at bounding box center [322, 223] width 172 height 73
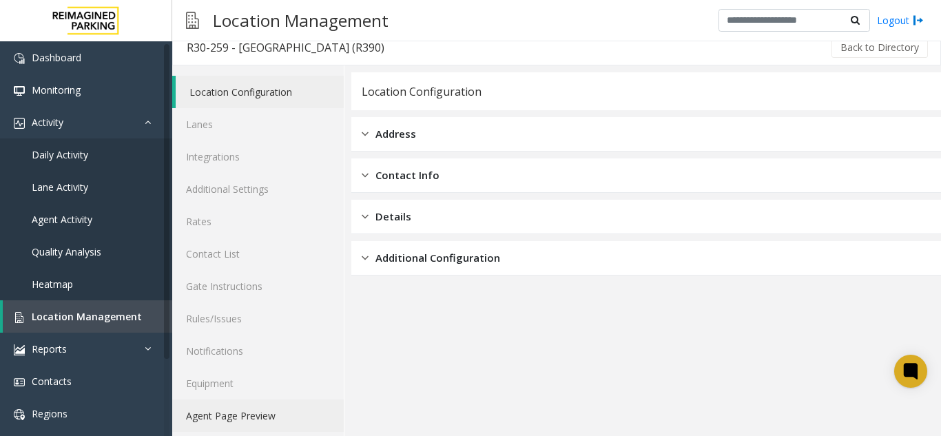
scroll to position [18, 0]
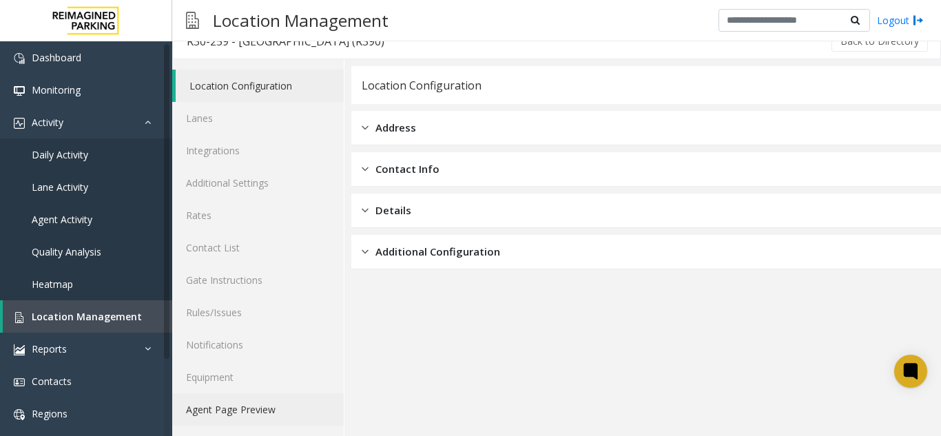
click at [272, 420] on link "Agent Page Preview" at bounding box center [258, 409] width 172 height 32
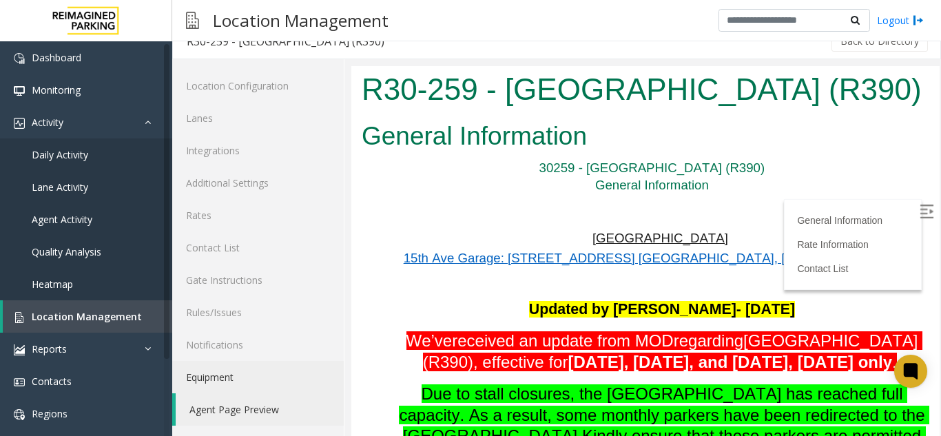
scroll to position [482, 0]
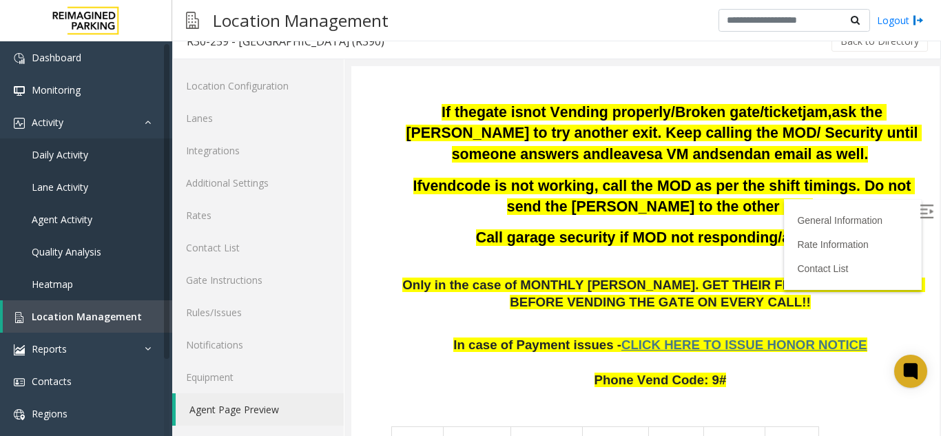
click at [920, 213] on img at bounding box center [927, 212] width 14 height 14
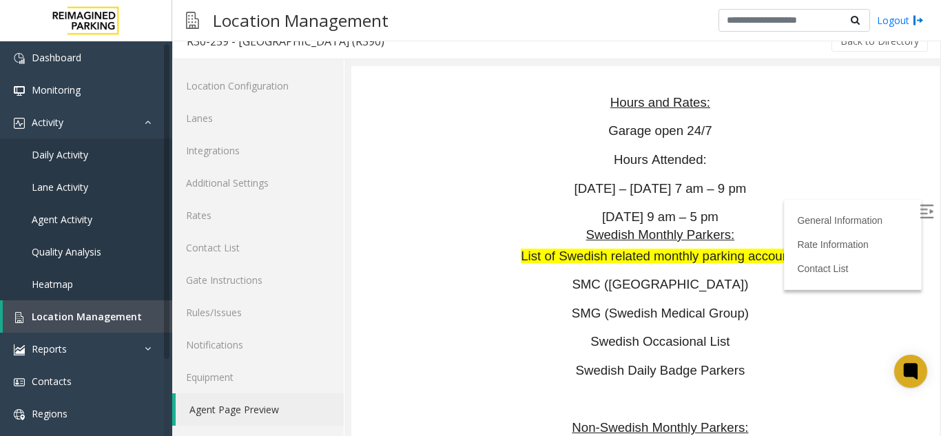
scroll to position [3083, 0]
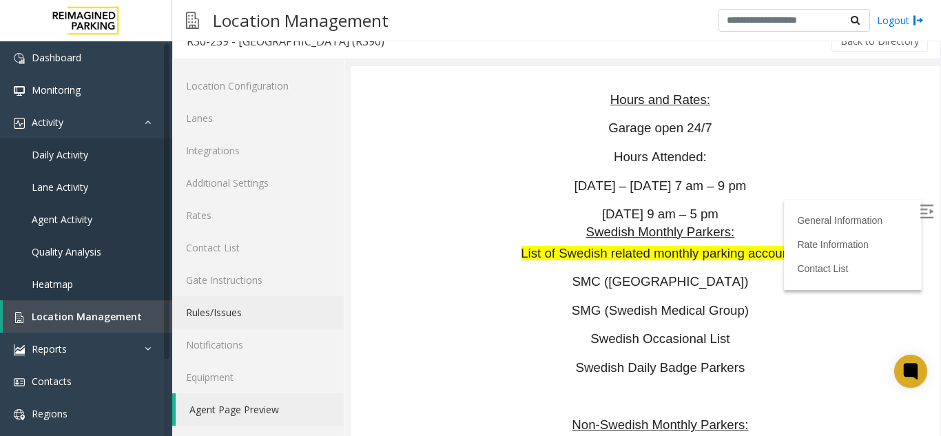
click at [305, 308] on link "Rules/Issues" at bounding box center [258, 312] width 172 height 32
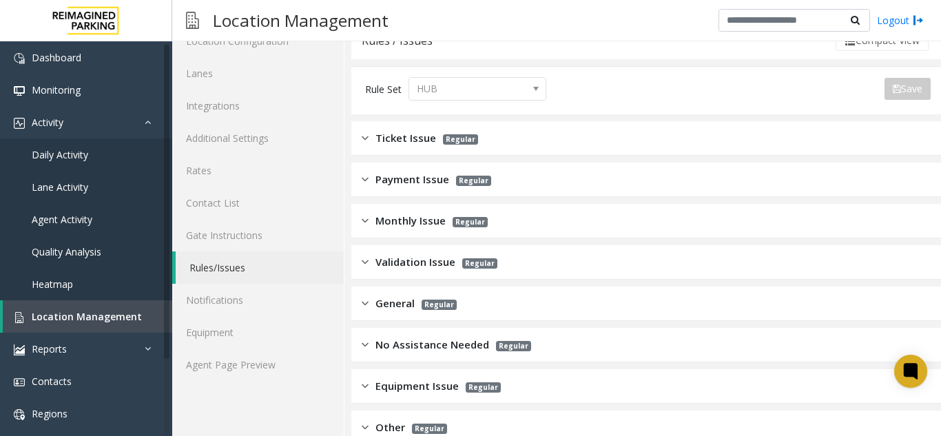
scroll to position [87, 0]
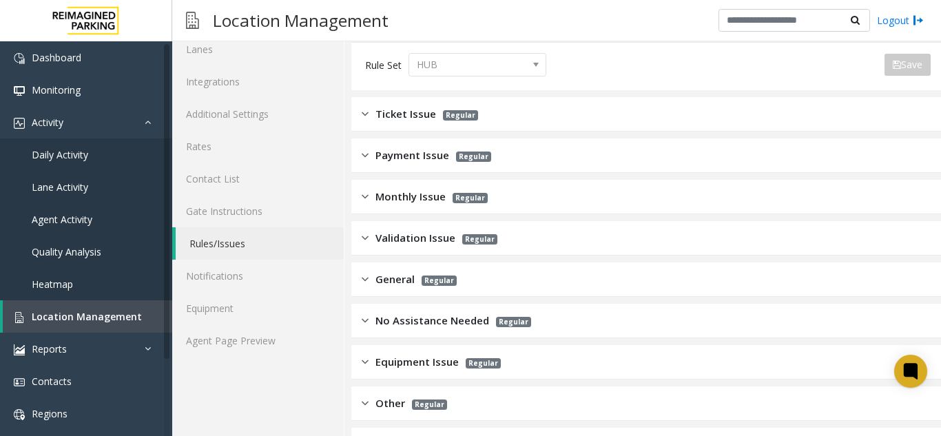
click at [409, 198] on span "Monthly Issue" at bounding box center [411, 197] width 70 height 16
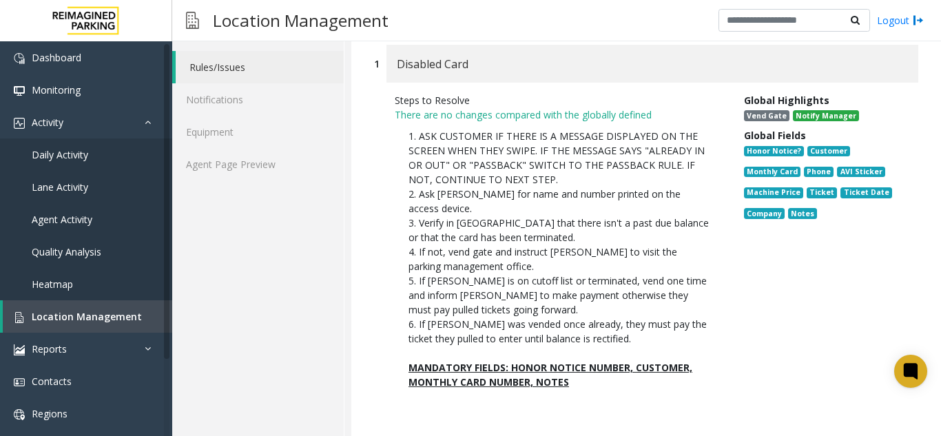
scroll to position [294, 0]
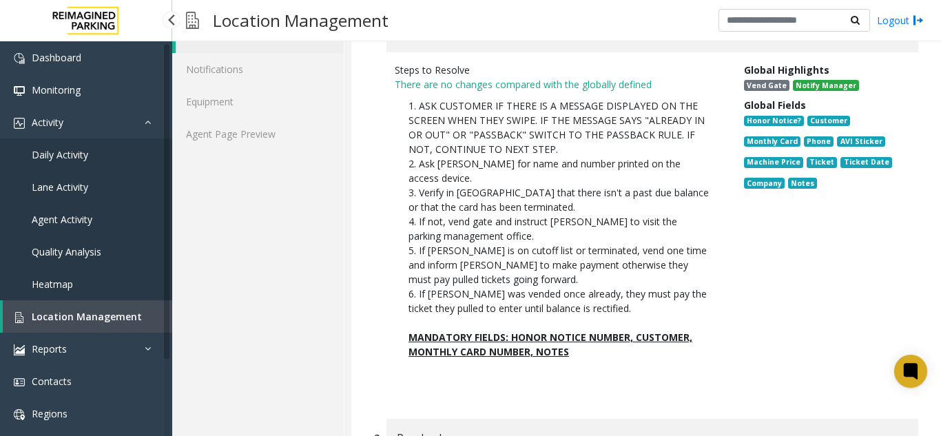
click at [56, 316] on span "Location Management" at bounding box center [87, 316] width 110 height 13
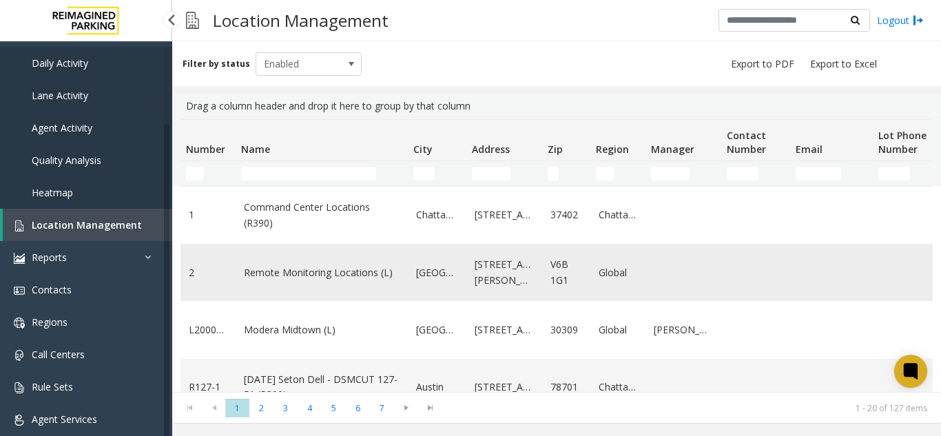
scroll to position [95, 0]
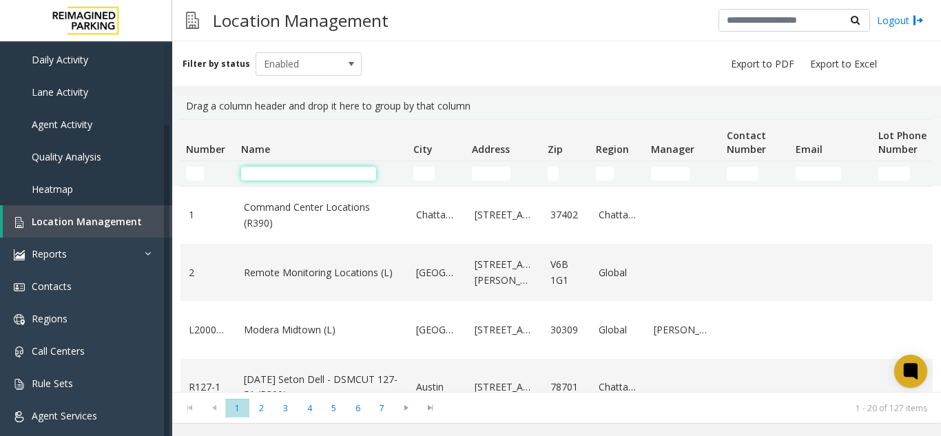
click at [269, 174] on input "Name Filter" at bounding box center [308, 174] width 135 height 14
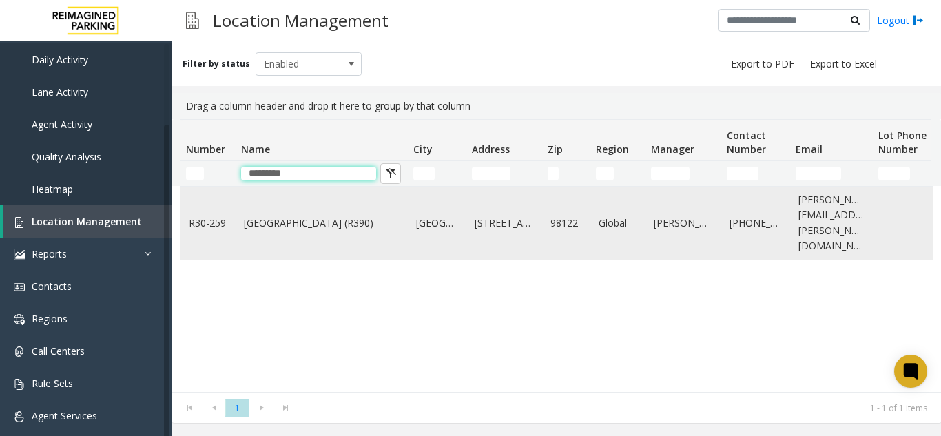
type input "*********"
click at [272, 219] on link "[GEOGRAPHIC_DATA] (R390)" at bounding box center [322, 223] width 156 height 15
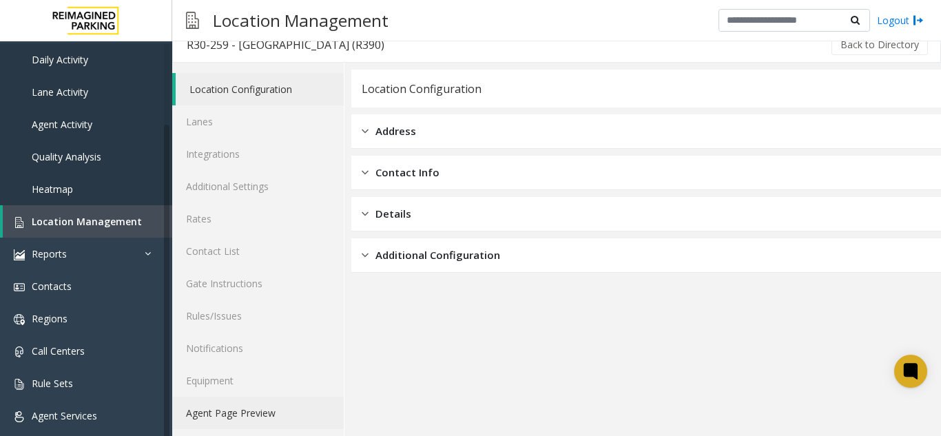
scroll to position [18, 0]
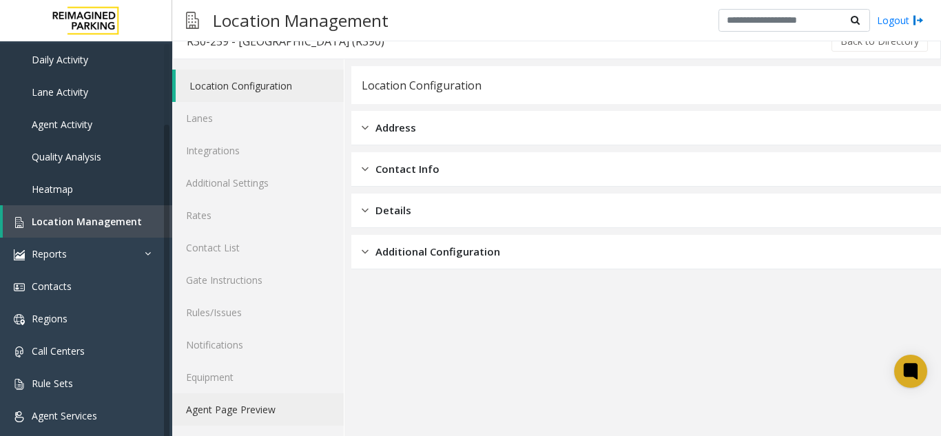
click at [291, 408] on link "Agent Page Preview" at bounding box center [258, 409] width 172 height 32
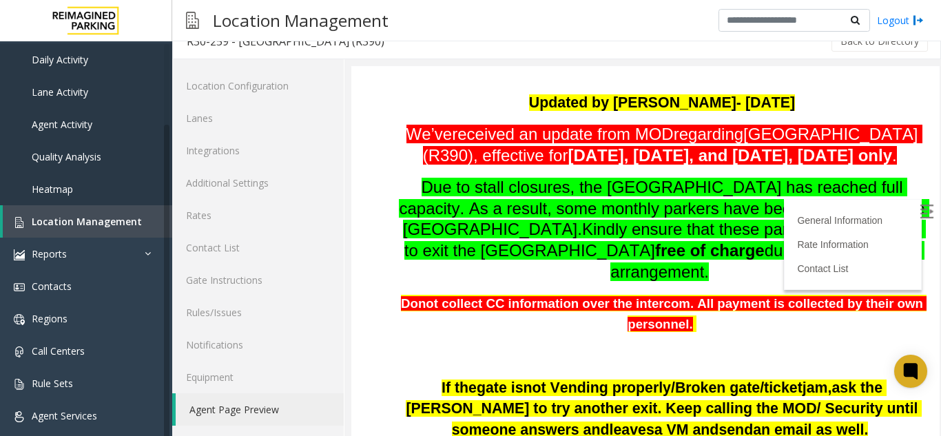
scroll to position [530, 0]
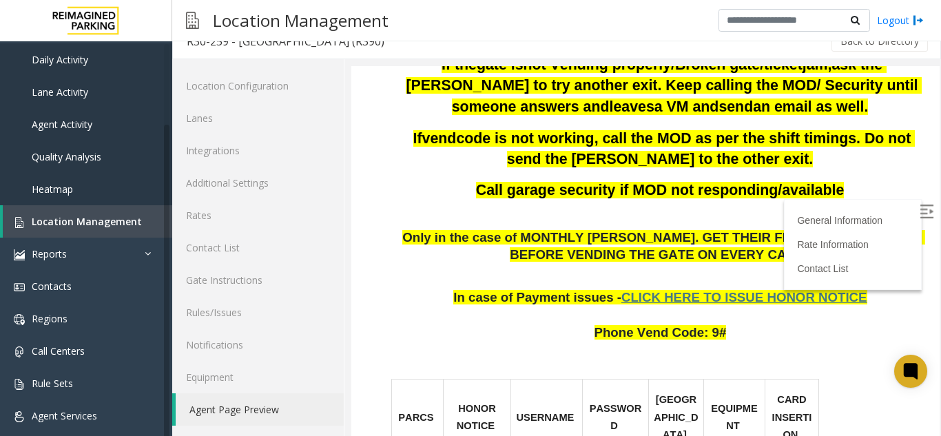
click at [920, 211] on img at bounding box center [927, 212] width 14 height 14
click at [93, 221] on span "Location Management" at bounding box center [87, 221] width 110 height 13
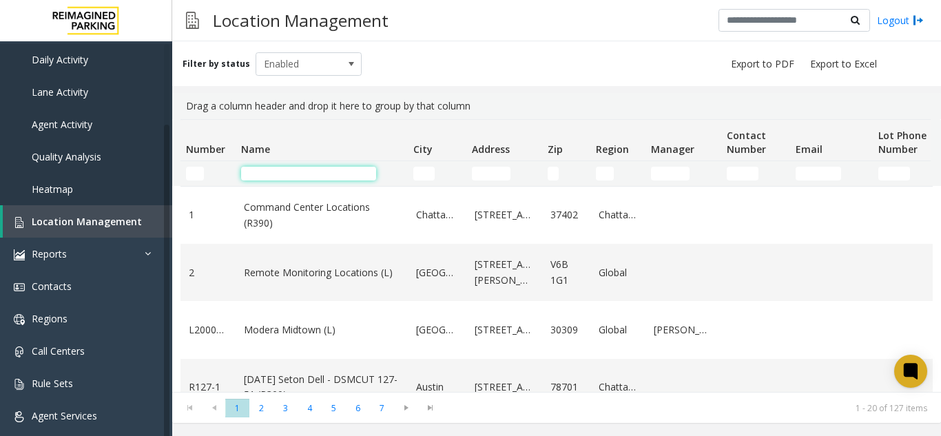
click at [262, 176] on input "Name Filter" at bounding box center [308, 174] width 135 height 14
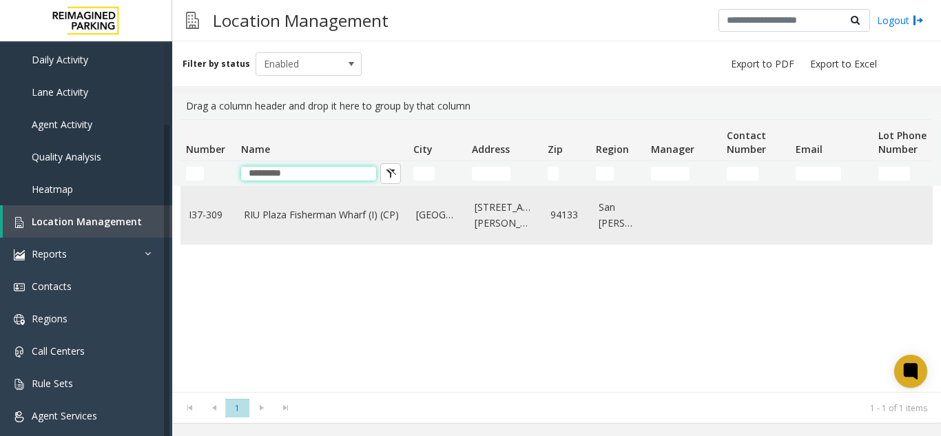
type input "*********"
click at [270, 198] on td "RIU Plaza Fisherman Wharf (I) (CP)" at bounding box center [322, 215] width 172 height 57
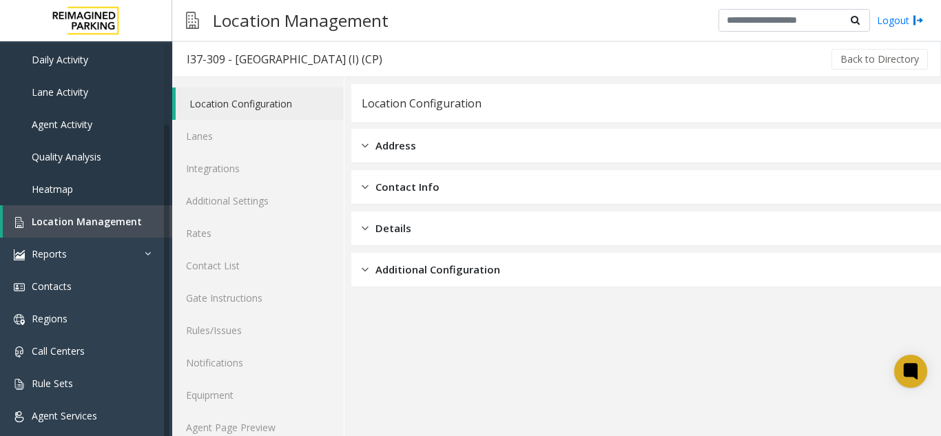
scroll to position [18, 0]
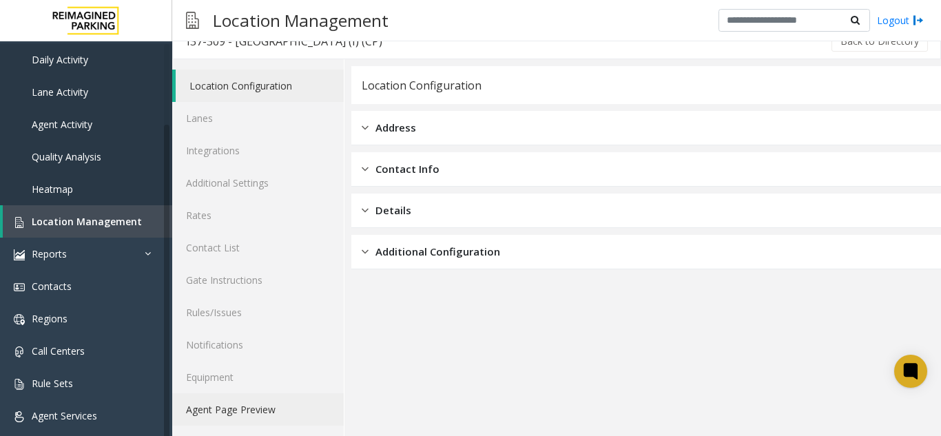
click at [225, 422] on link "Agent Page Preview" at bounding box center [258, 409] width 172 height 32
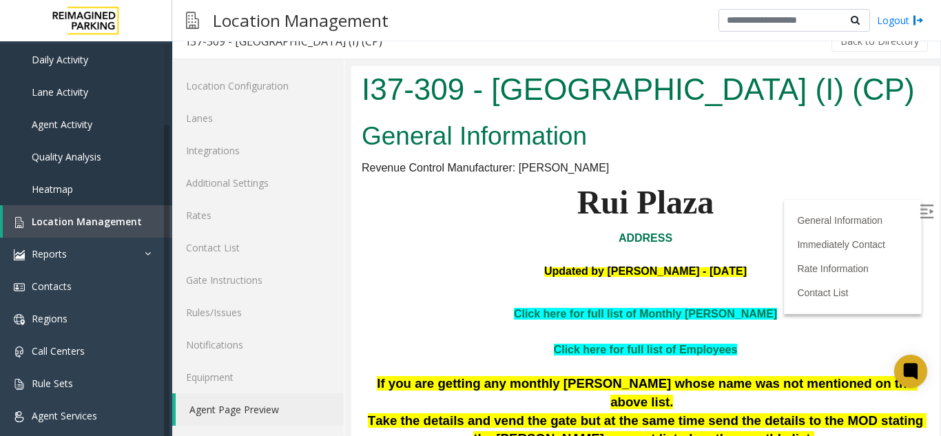
click at [920, 211] on img at bounding box center [927, 212] width 14 height 14
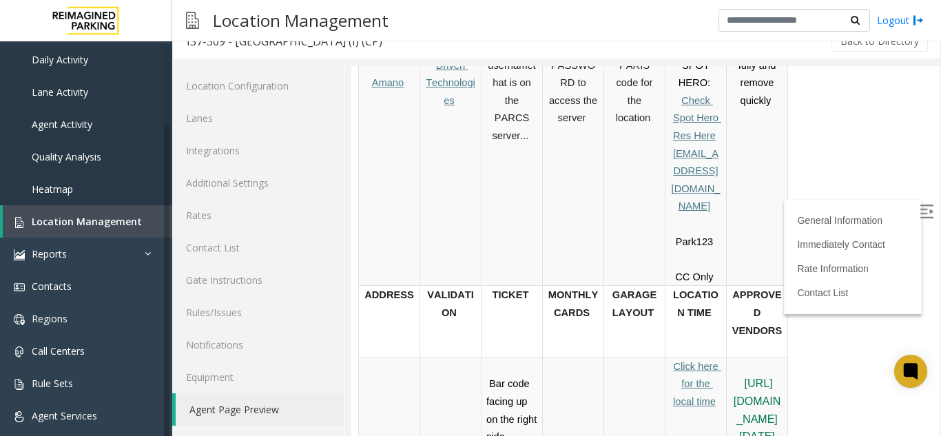
scroll to position [689, 0]
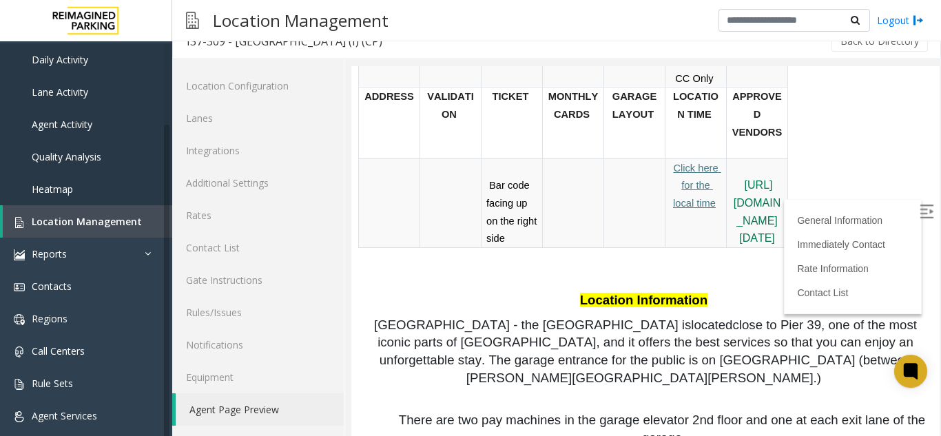
click at [697, 163] on span "Click here for the local time" at bounding box center [697, 186] width 48 height 46
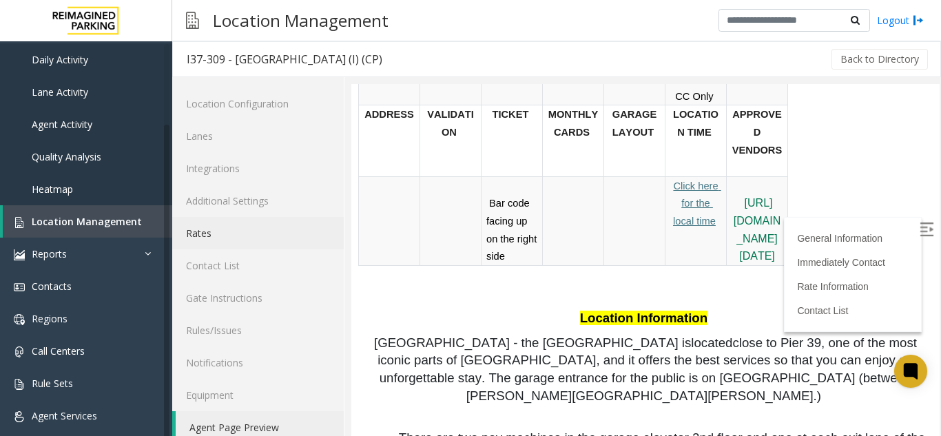
click at [208, 238] on link "Rates" at bounding box center [258, 233] width 172 height 32
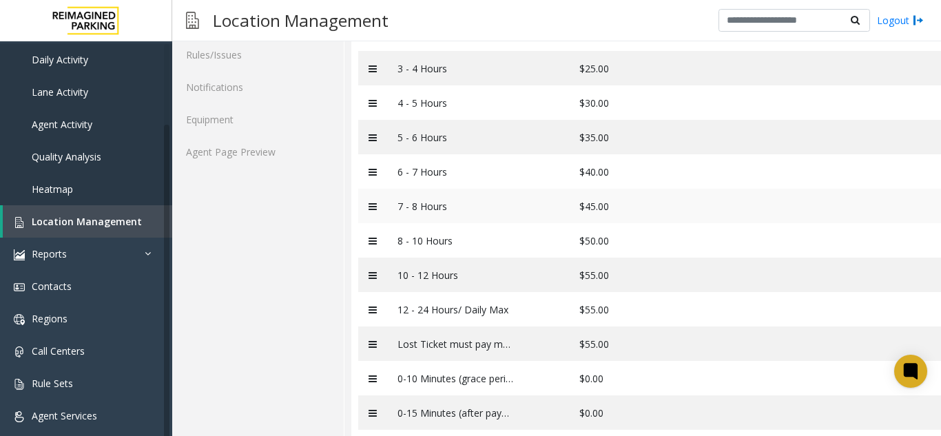
scroll to position [307, 0]
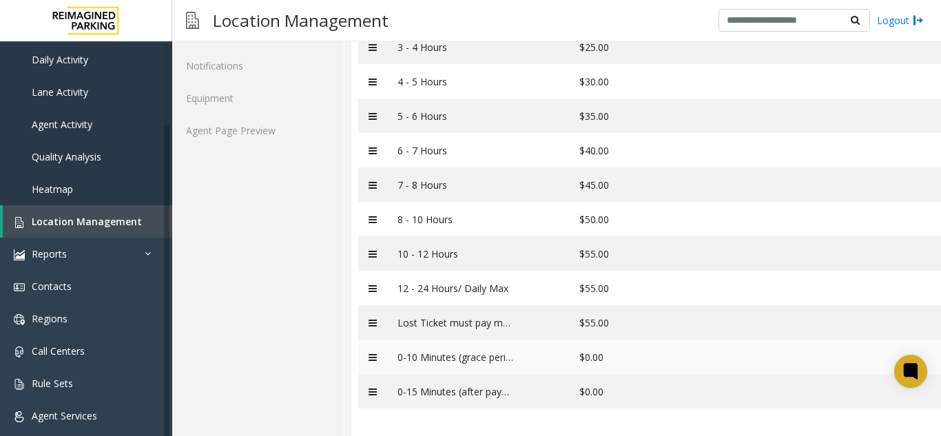
click at [451, 351] on td "0-10 Minutes (grace period)" at bounding box center [456, 357] width 138 height 34
click at [373, 353] on icon at bounding box center [373, 358] width 8 height 10
click at [376, 353] on icon at bounding box center [373, 358] width 8 height 10
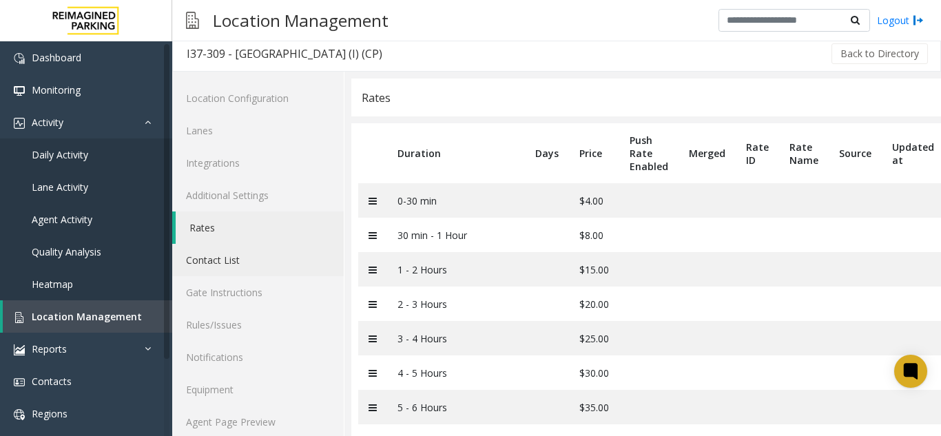
scroll to position [0, 0]
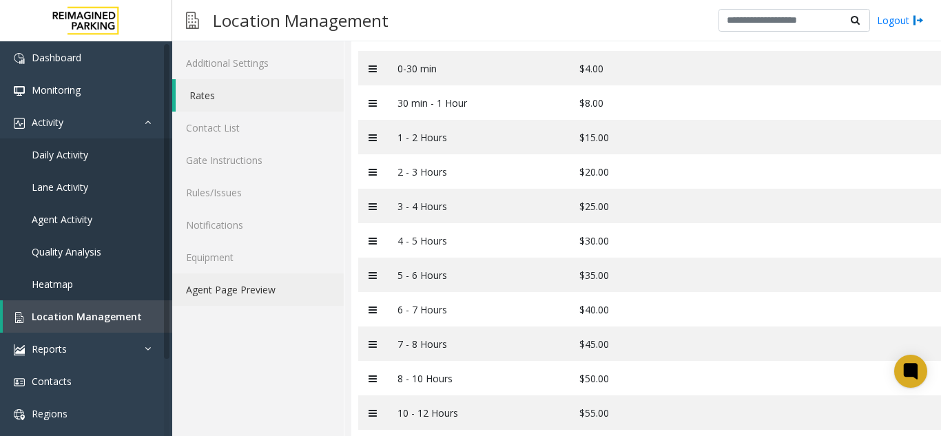
click at [260, 275] on link "Agent Page Preview" at bounding box center [258, 290] width 172 height 32
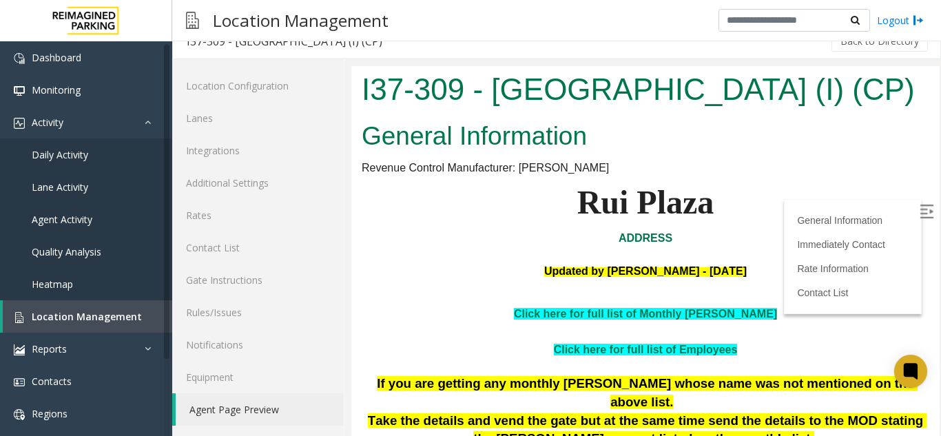
click at [242, 409] on link "Agent Page Preview" at bounding box center [260, 409] width 168 height 32
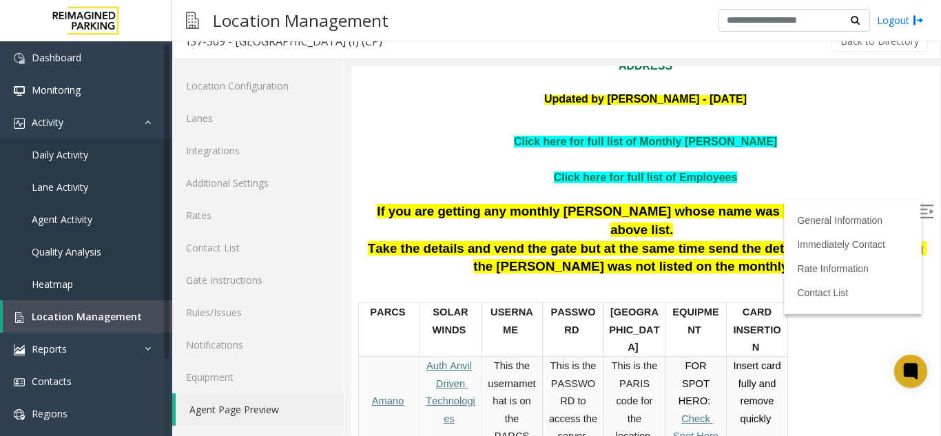
scroll to position [276, 0]
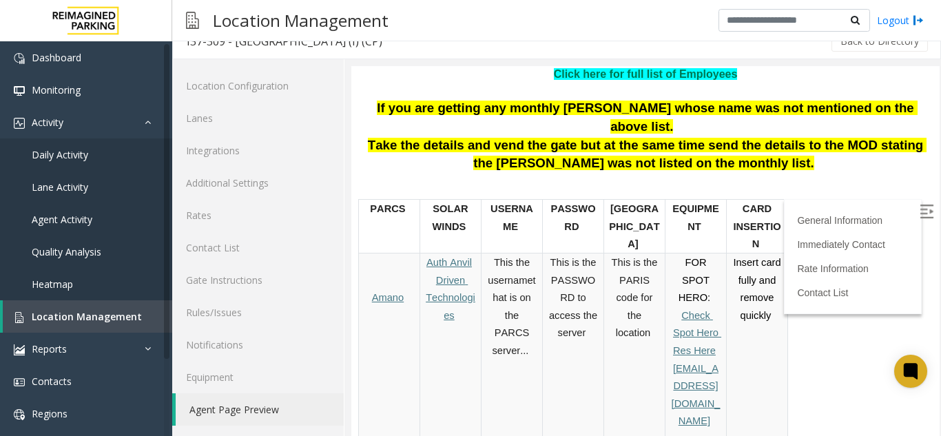
click at [920, 209] on img at bounding box center [927, 212] width 14 height 14
click at [466, 268] on span "Auth Anvil" at bounding box center [449, 262] width 45 height 11
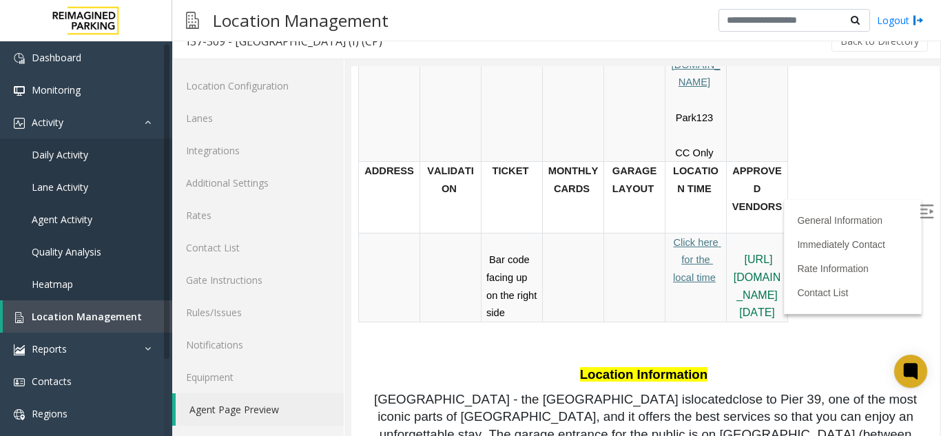
scroll to position [620, 0]
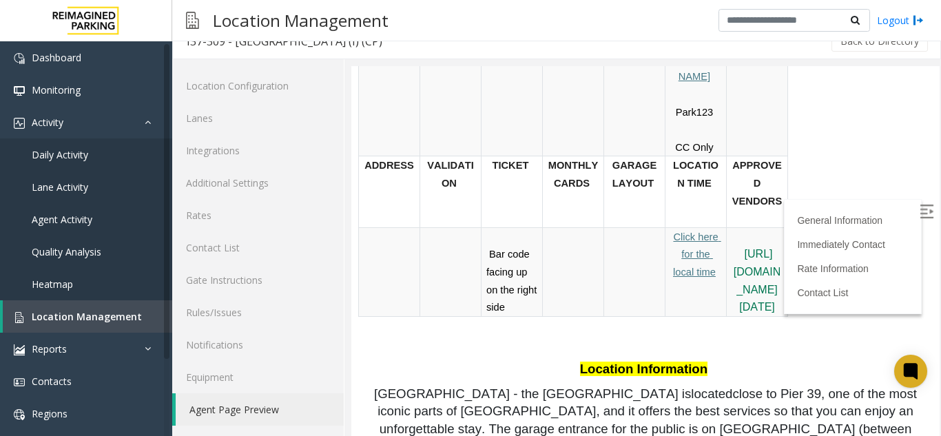
click at [686, 231] on link "Click here for the local time" at bounding box center [697, 254] width 48 height 47
click at [231, 228] on link "Rates" at bounding box center [258, 215] width 172 height 32
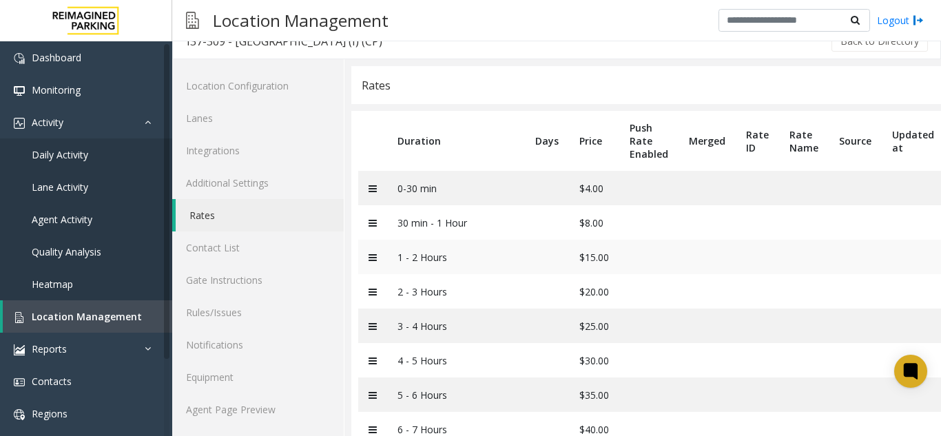
scroll to position [87, 0]
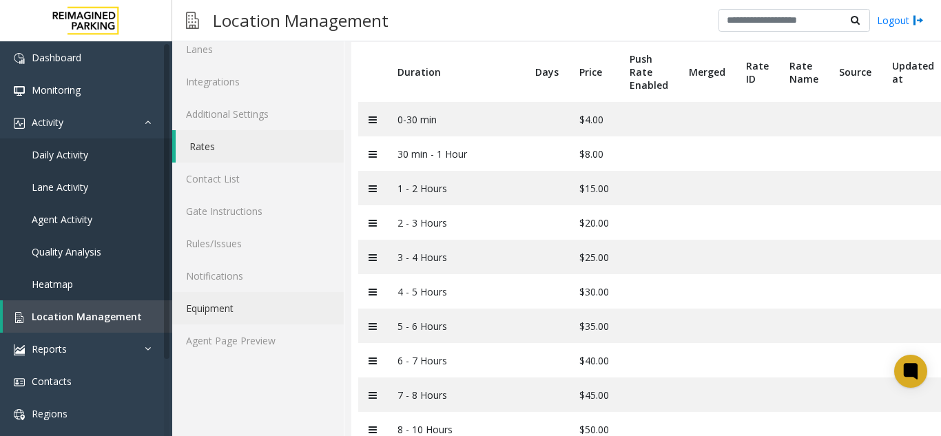
click at [196, 324] on link "Equipment" at bounding box center [258, 308] width 172 height 32
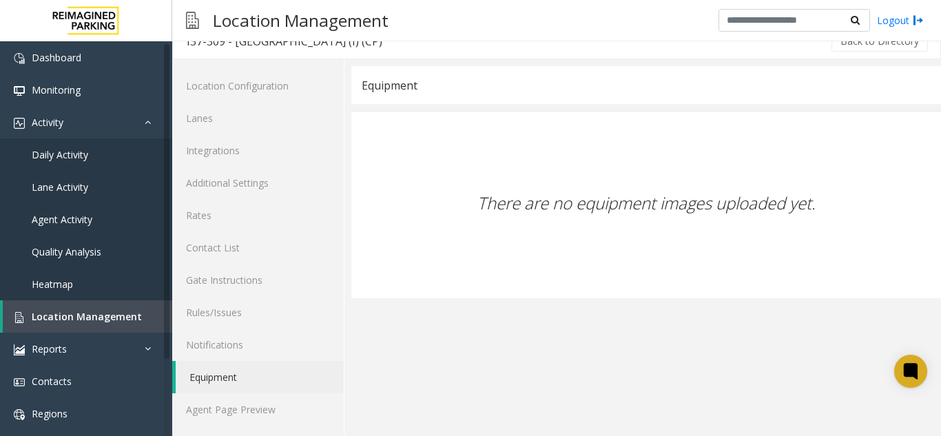
scroll to position [18, 0]
click at [182, 410] on link "Agent Page Preview" at bounding box center [258, 409] width 172 height 32
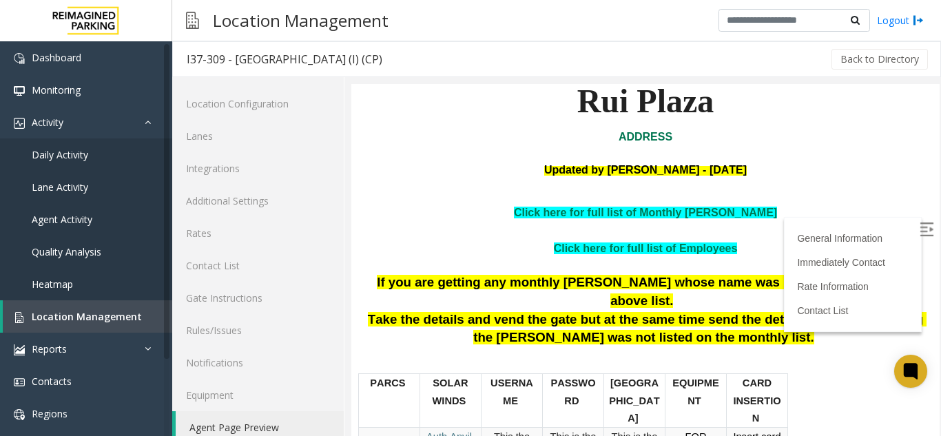
scroll to position [138, 0]
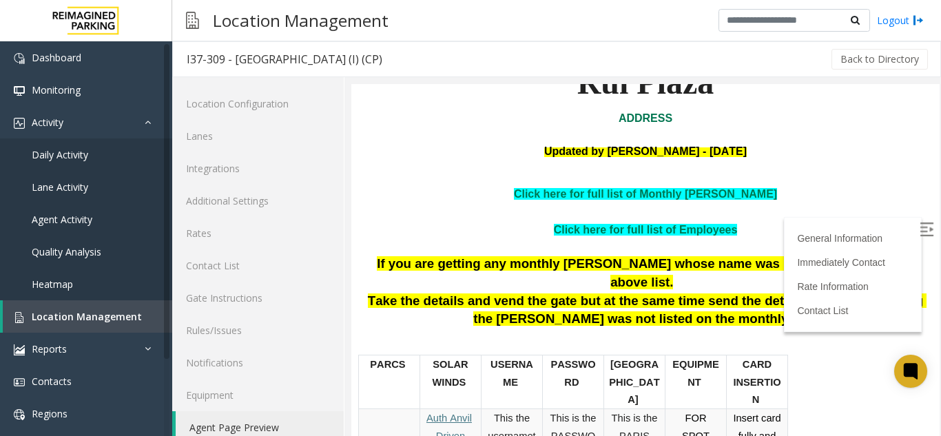
click at [918, 234] on label at bounding box center [928, 231] width 21 height 21
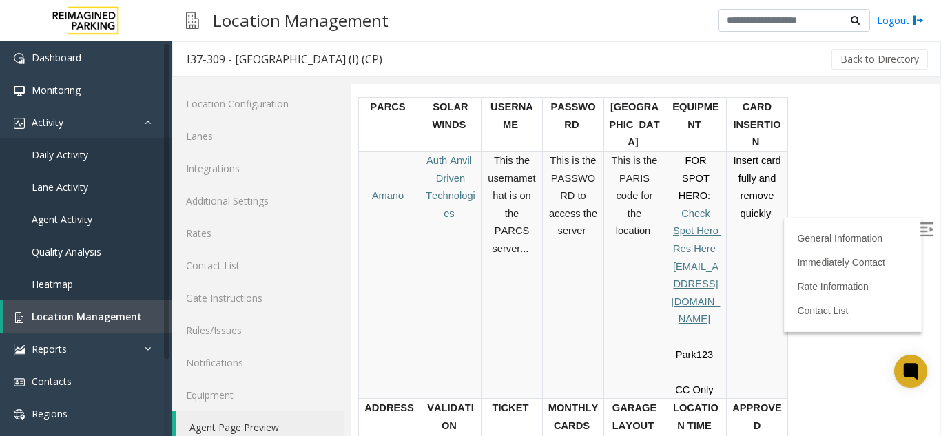
scroll to position [413, 0]
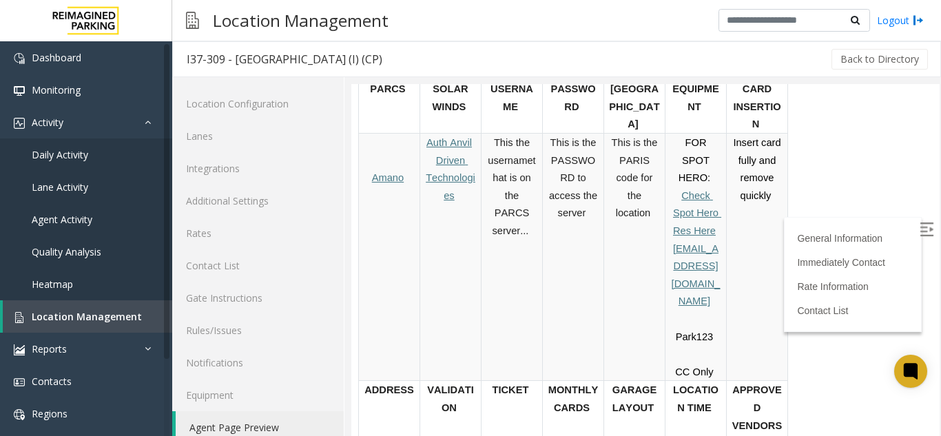
click at [437, 190] on span "Driven Technologies" at bounding box center [451, 178] width 50 height 46
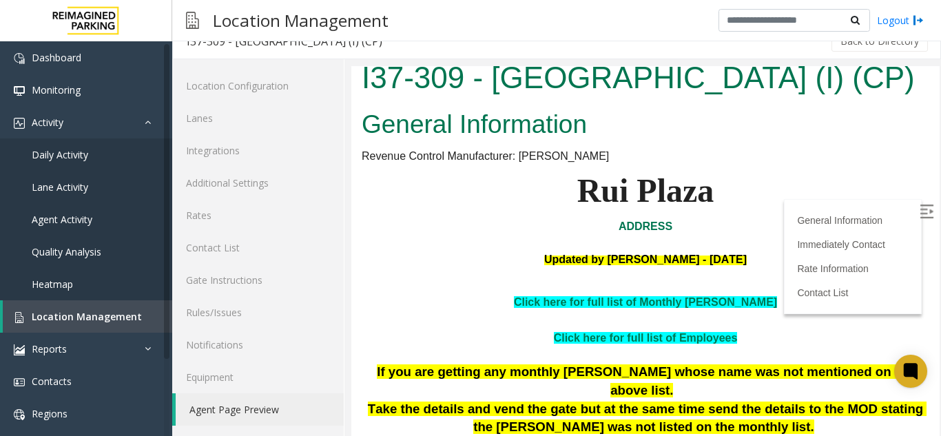
scroll to position [0, 0]
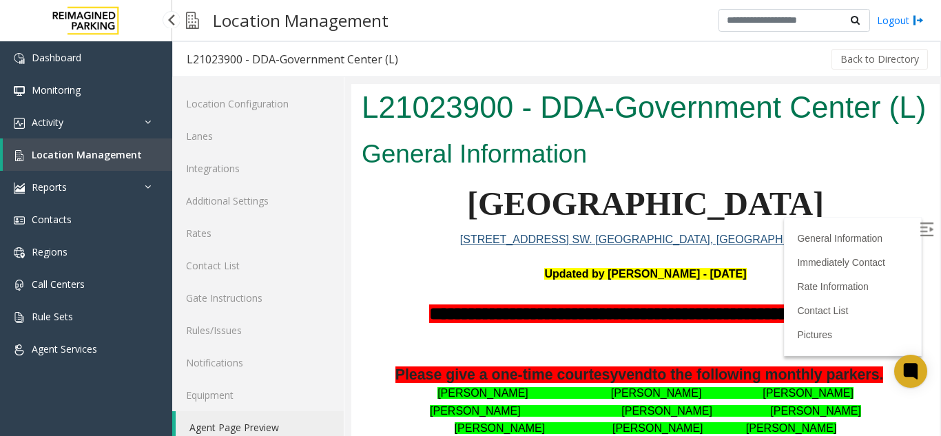
click at [95, 164] on link "Location Management" at bounding box center [88, 155] width 170 height 32
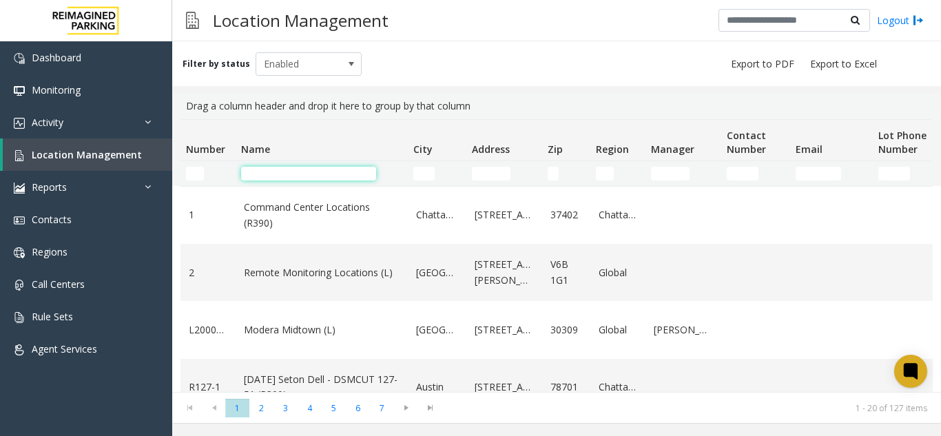
click at [316, 171] on input "Name Filter" at bounding box center [308, 174] width 135 height 14
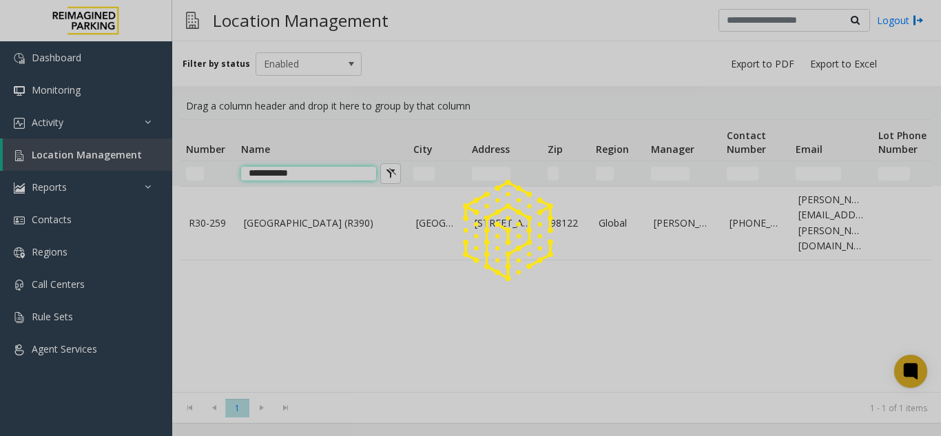
type input "**********"
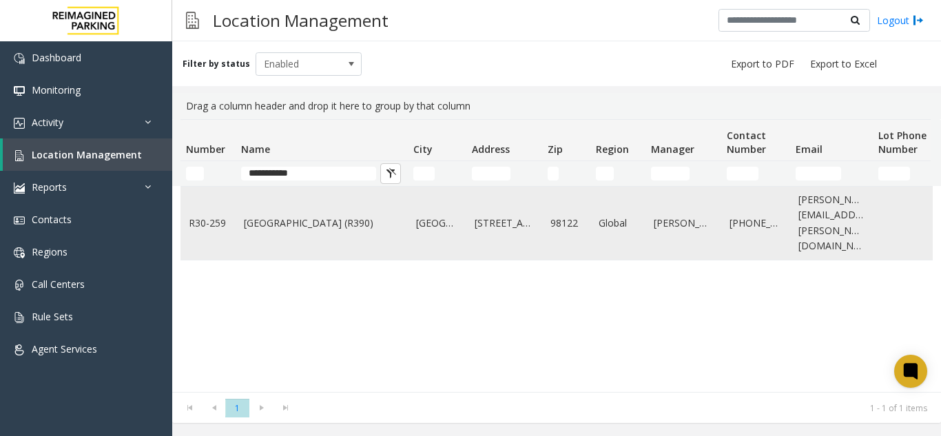
click at [308, 216] on link "[GEOGRAPHIC_DATA] (R390)" at bounding box center [322, 223] width 156 height 15
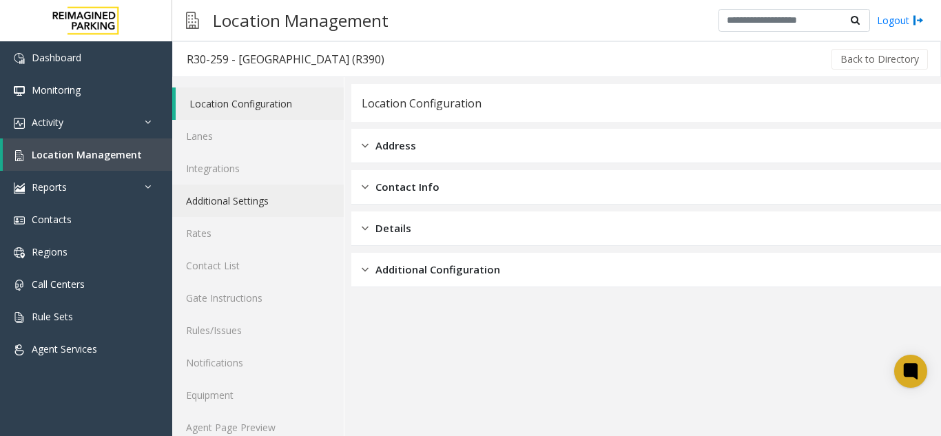
scroll to position [18, 0]
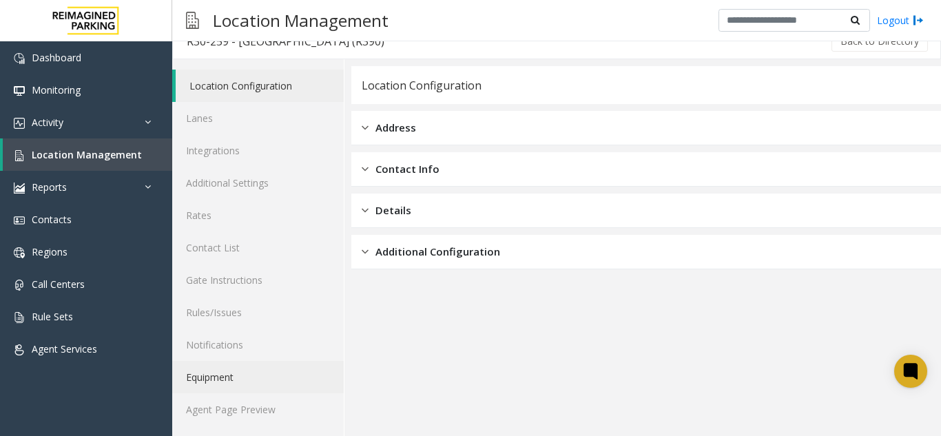
click at [287, 389] on link "Equipment" at bounding box center [258, 377] width 172 height 32
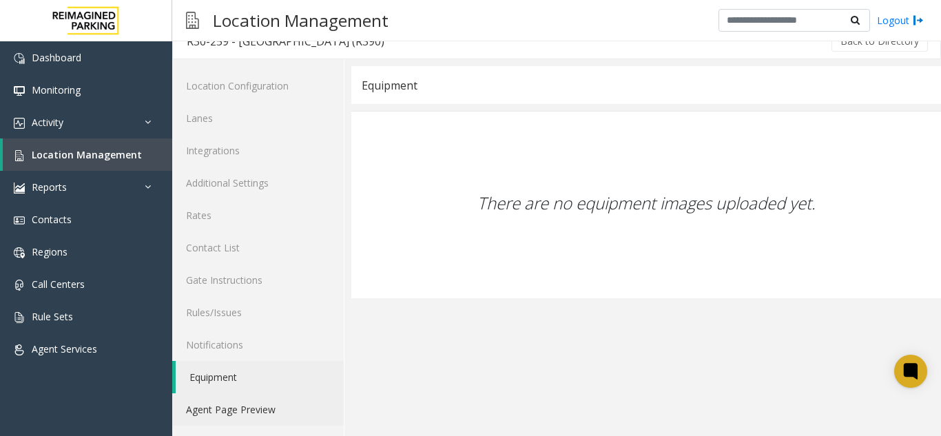
click at [275, 402] on link "Agent Page Preview" at bounding box center [258, 409] width 172 height 32
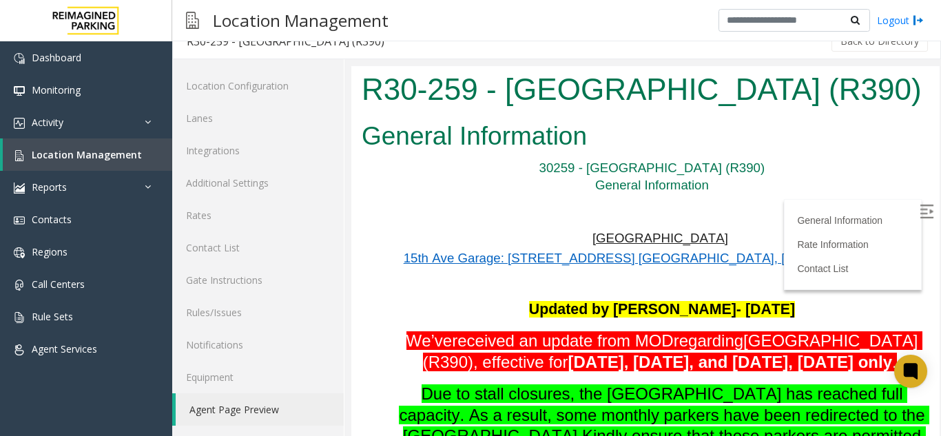
scroll to position [276, 0]
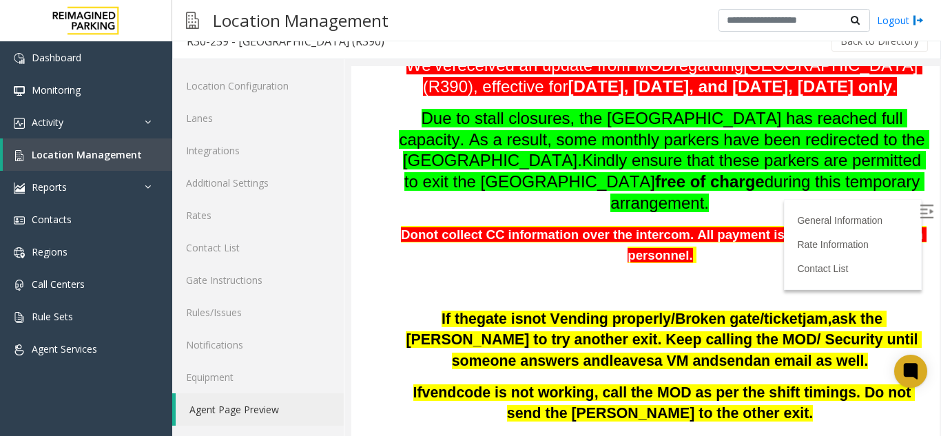
click at [920, 218] on img at bounding box center [927, 212] width 14 height 14
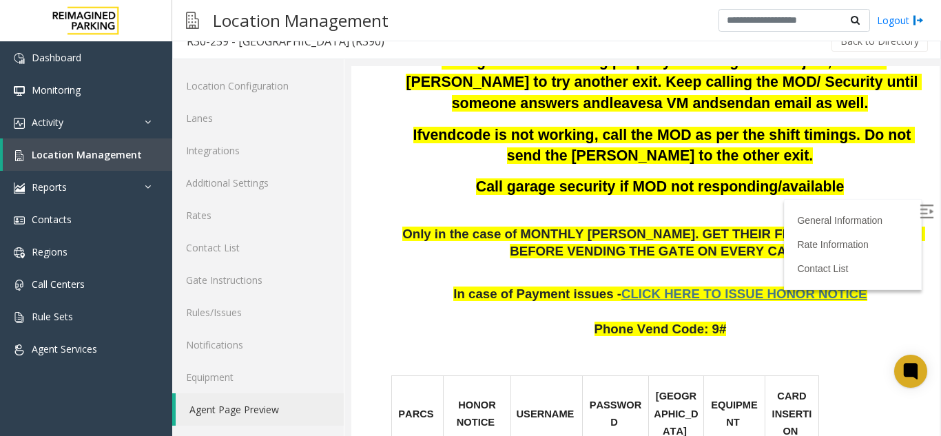
scroll to position [551, 0]
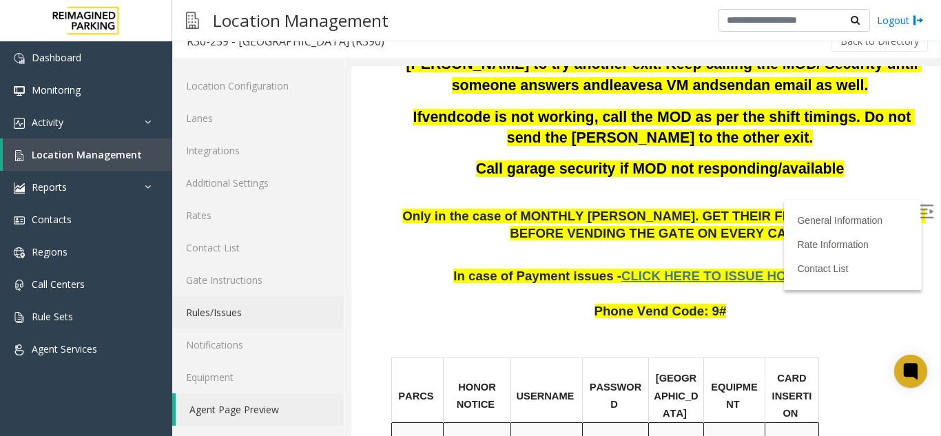
click at [207, 315] on link "Rules/Issues" at bounding box center [258, 312] width 172 height 32
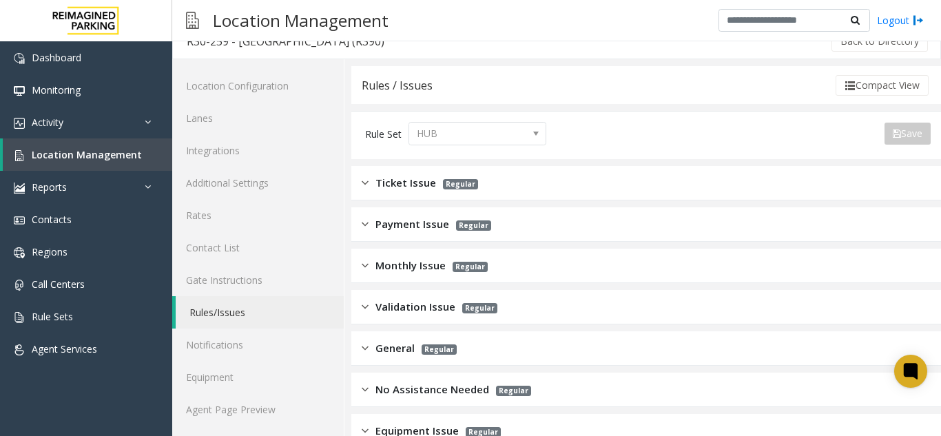
click at [450, 309] on span "Validation Issue" at bounding box center [416, 307] width 80 height 16
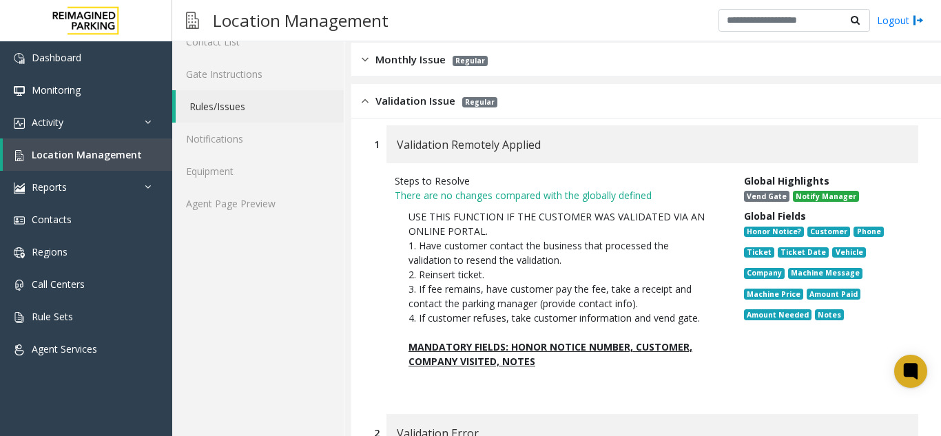
scroll to position [225, 0]
click at [433, 96] on span "Validation Issue" at bounding box center [416, 100] width 80 height 16
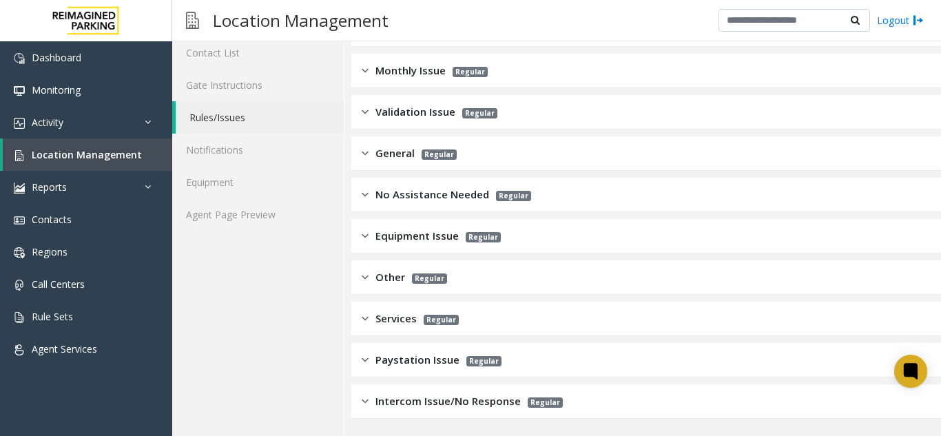
click at [436, 72] on span "Monthly Issue" at bounding box center [411, 71] width 70 height 16
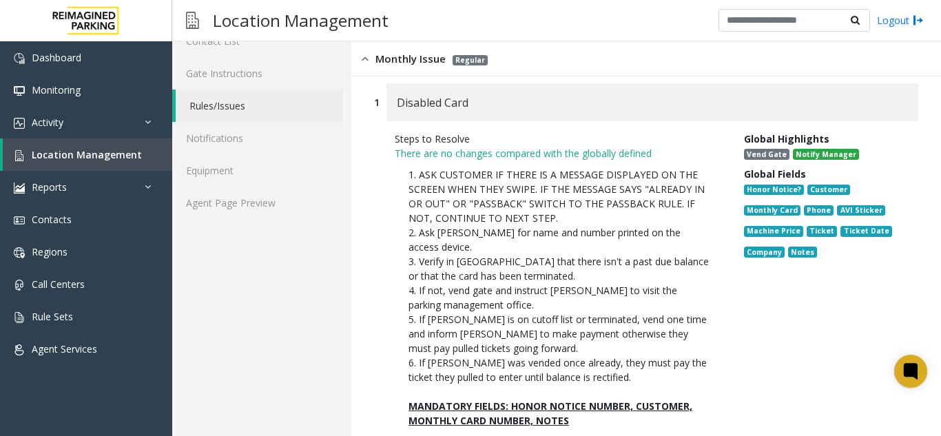
click at [436, 72] on div "Monthly Issue Regular" at bounding box center [646, 59] width 590 height 34
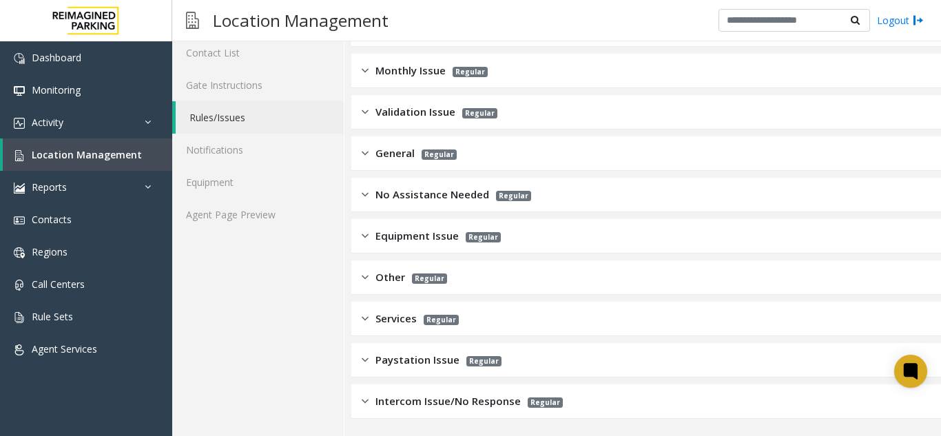
scroll to position [144, 0]
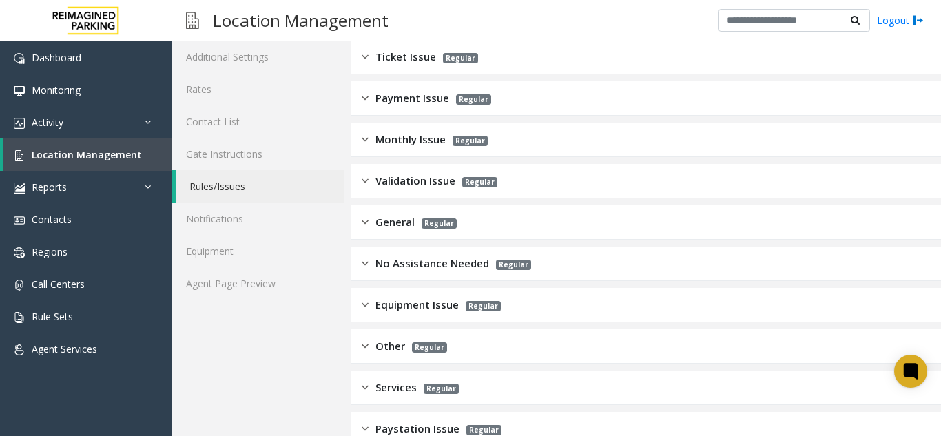
click at [436, 63] on p "Regular" at bounding box center [457, 57] width 42 height 16
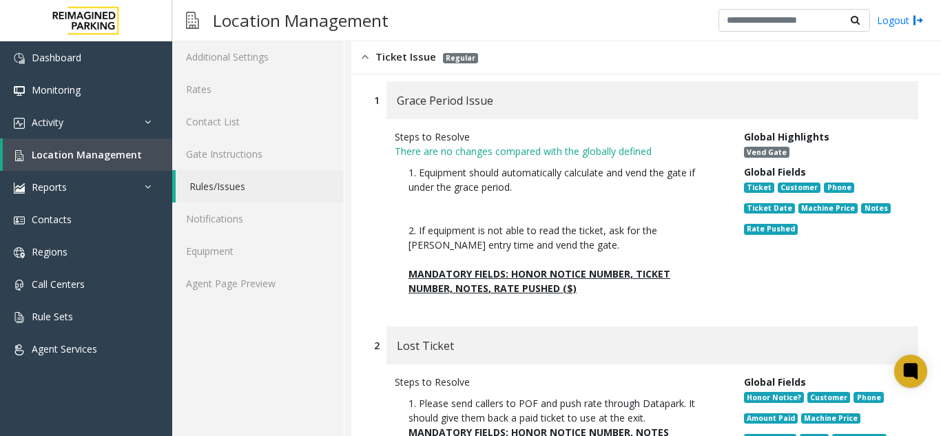
click at [436, 63] on p "Regular" at bounding box center [457, 57] width 42 height 16
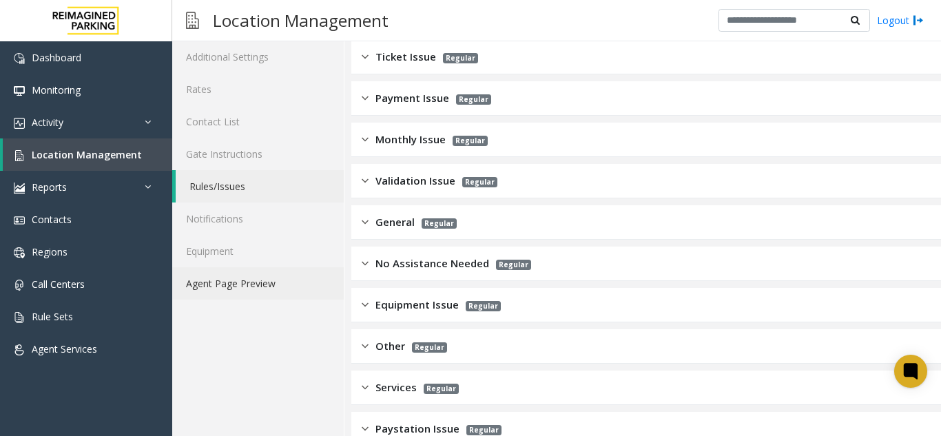
click at [235, 284] on link "Agent Page Preview" at bounding box center [258, 283] width 172 height 32
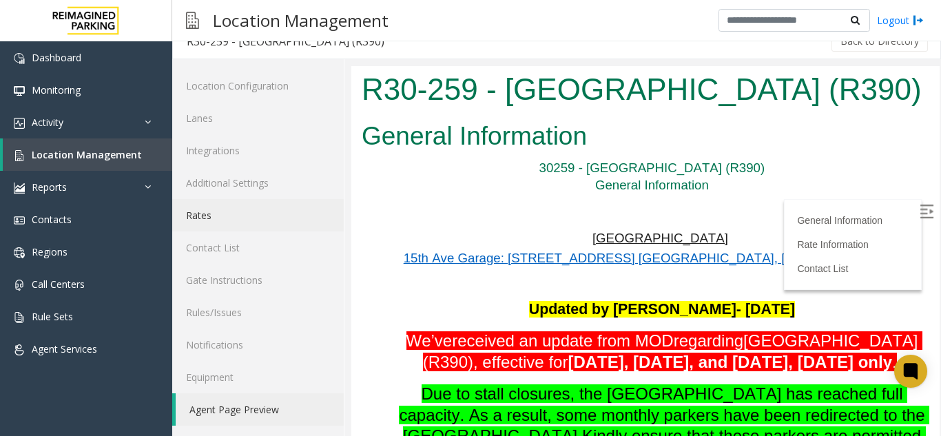
click at [244, 227] on link "Rates" at bounding box center [258, 215] width 172 height 32
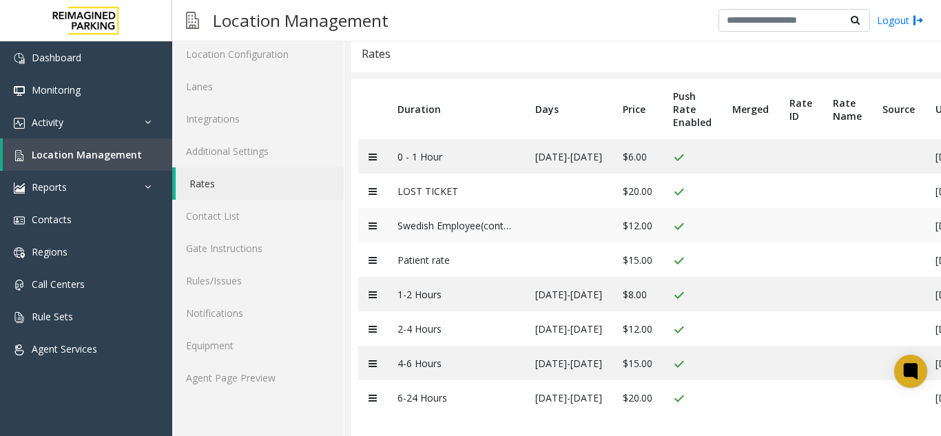
scroll to position [66, 0]
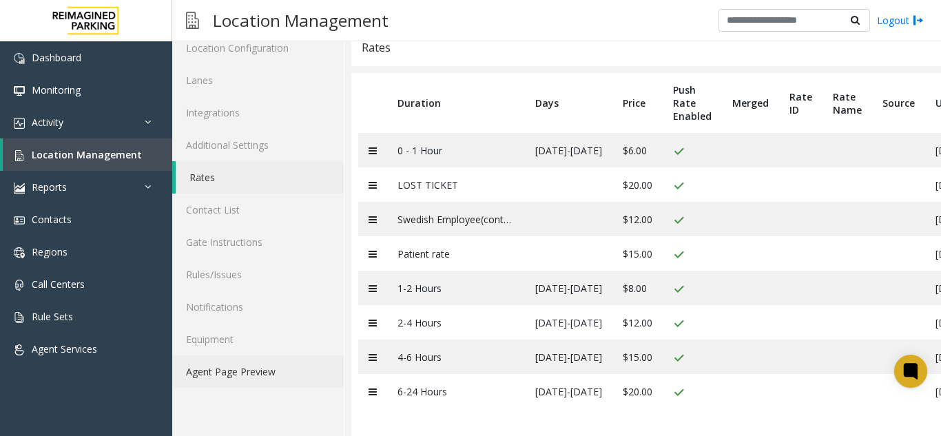
click at [315, 356] on link "Agent Page Preview" at bounding box center [258, 372] width 172 height 32
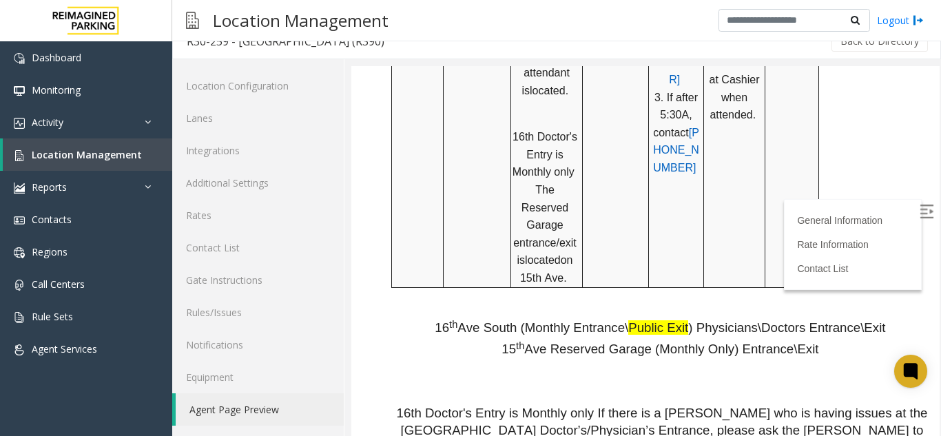
scroll to position [1654, 0]
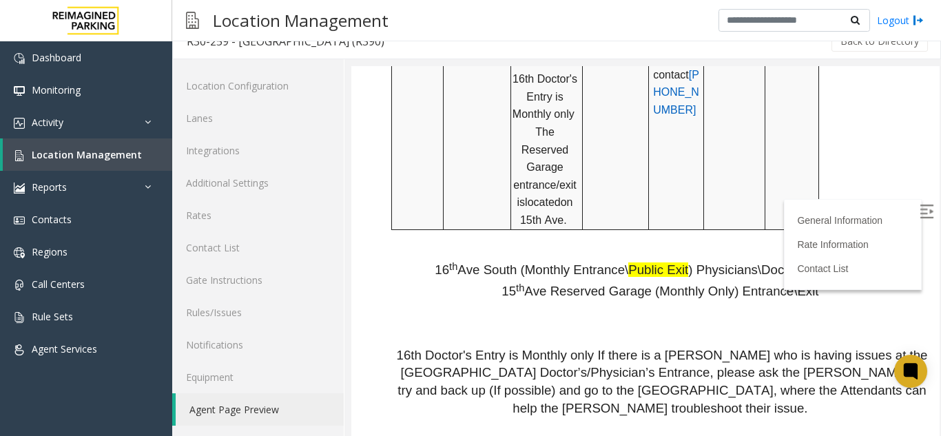
click at [920, 218] on img at bounding box center [927, 212] width 14 height 14
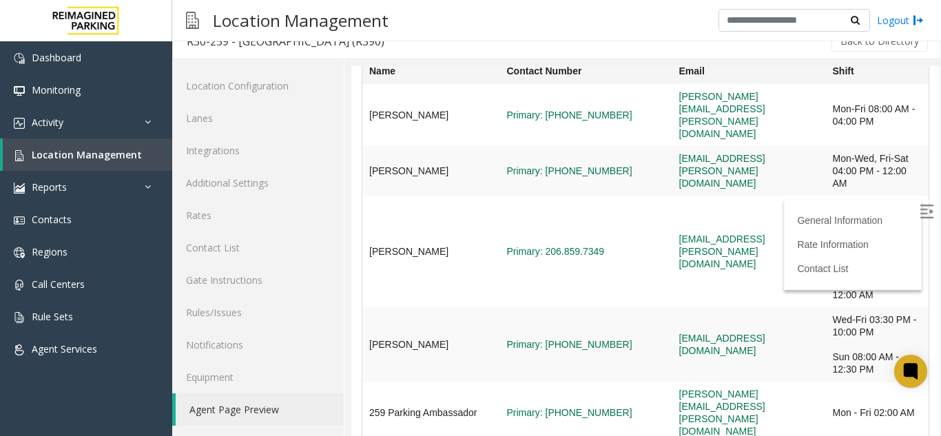
scroll to position [5593, 0]
